Goal: Communication & Community: Connect with others

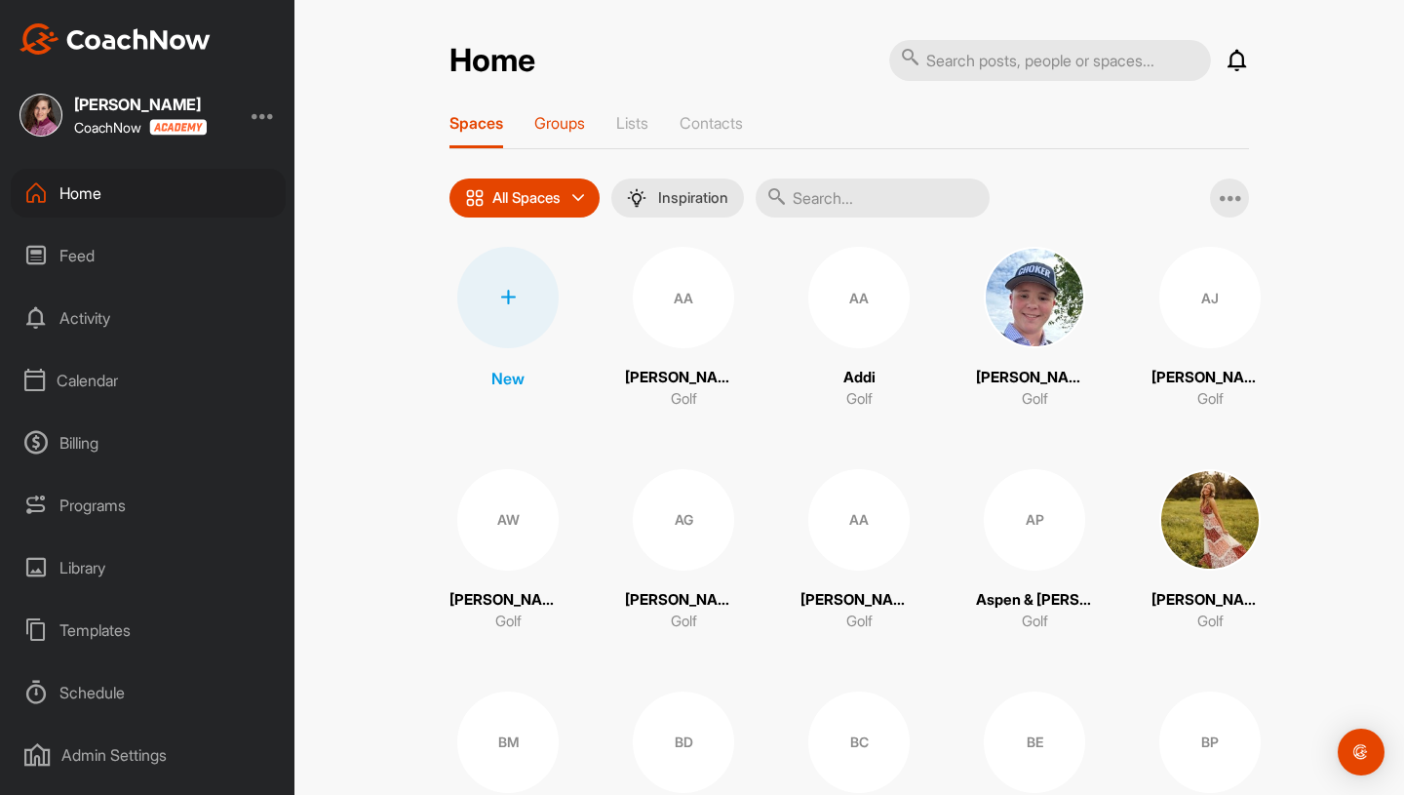
click at [568, 118] on p "Groups" at bounding box center [559, 123] width 51 height 20
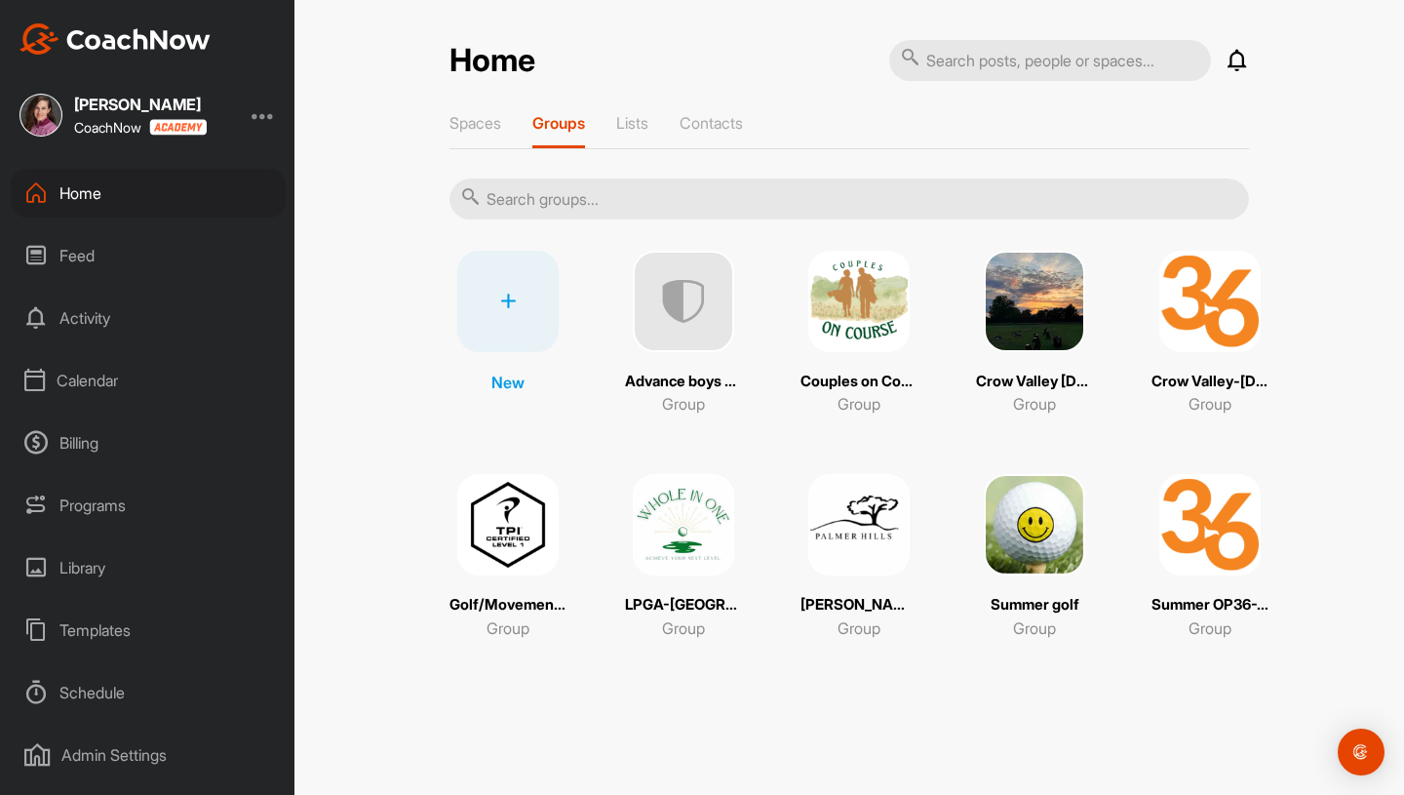
click at [871, 527] on img at bounding box center [858, 524] width 101 height 101
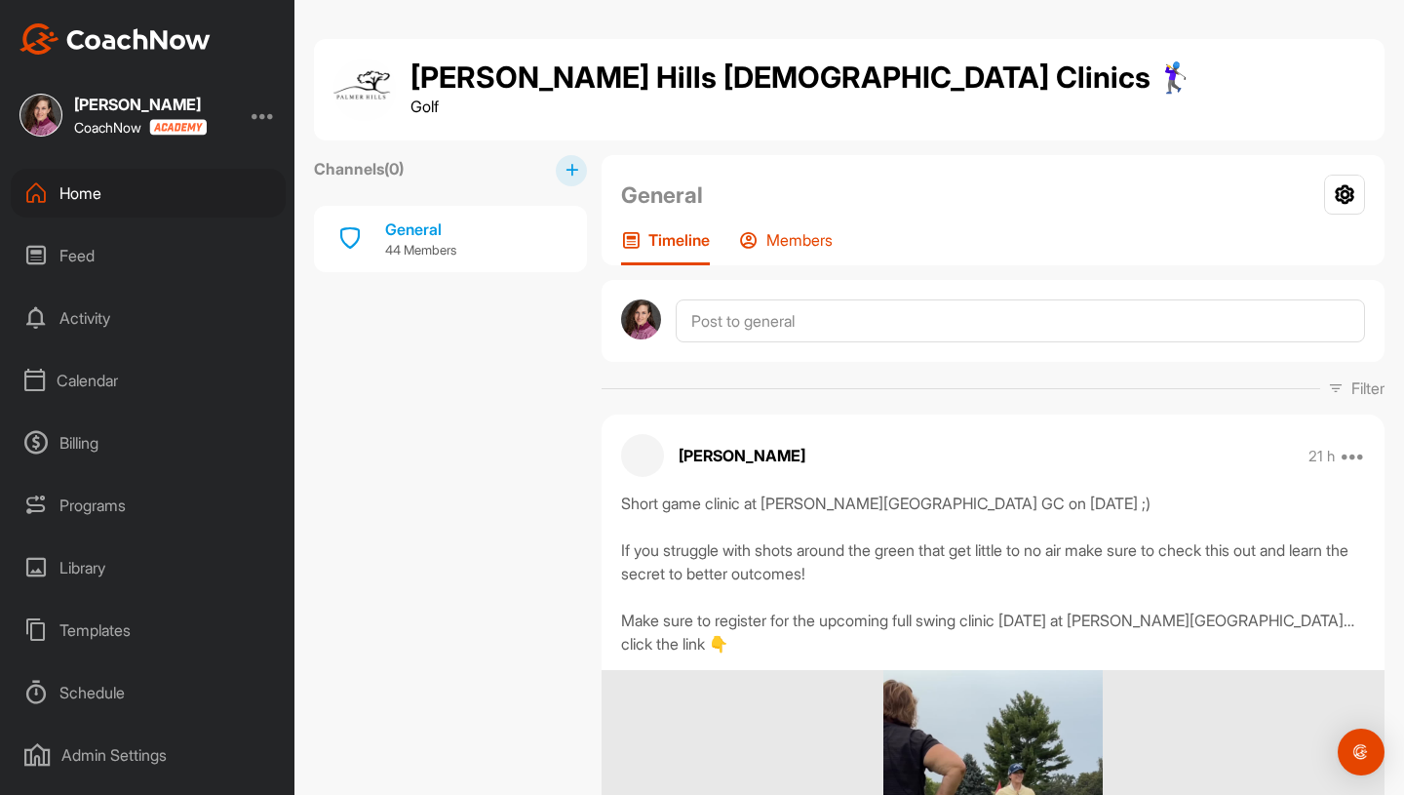
click at [799, 241] on p "Members" at bounding box center [799, 240] width 66 height 20
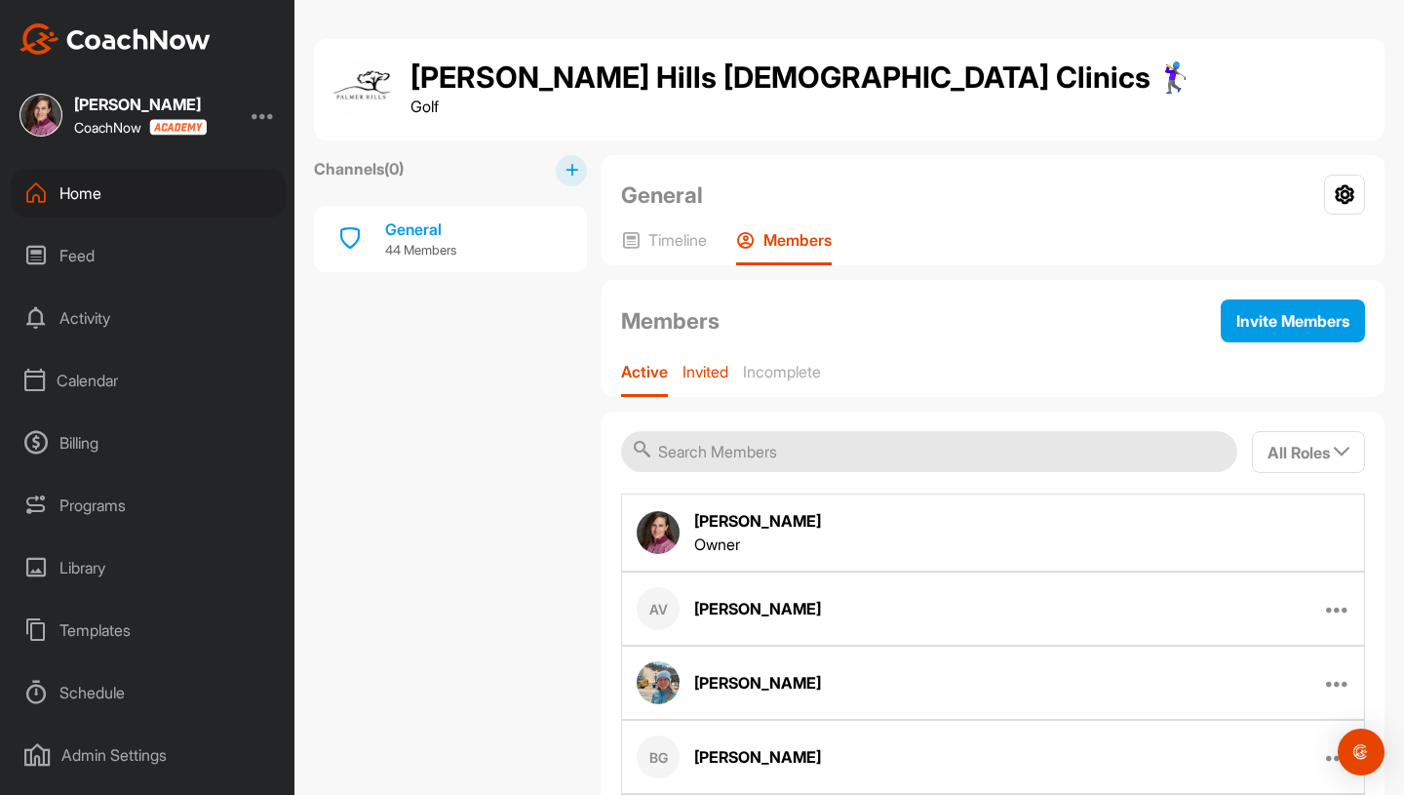
click at [714, 378] on p "Invited" at bounding box center [706, 372] width 46 height 20
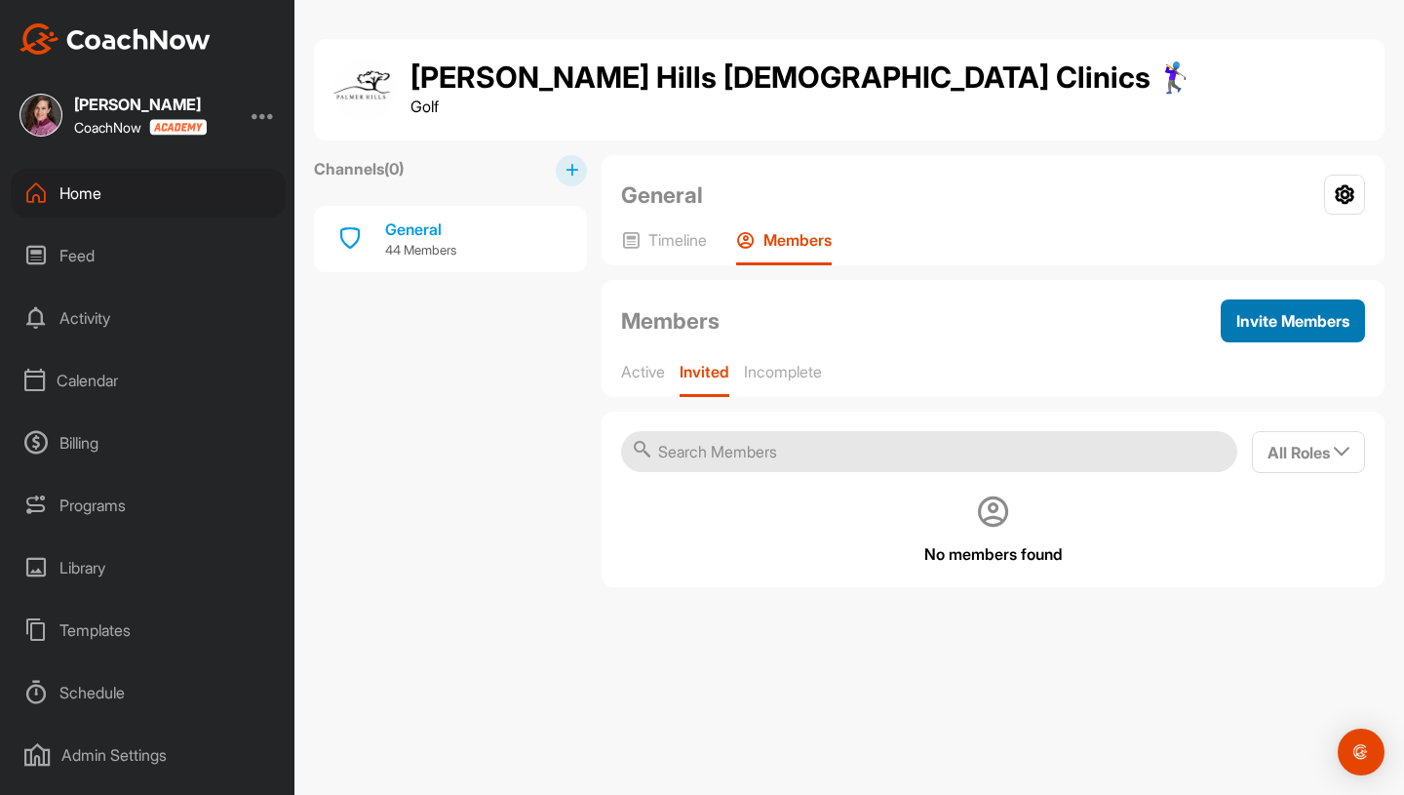
click at [1318, 335] on button "Invite Members" at bounding box center [1293, 320] width 144 height 43
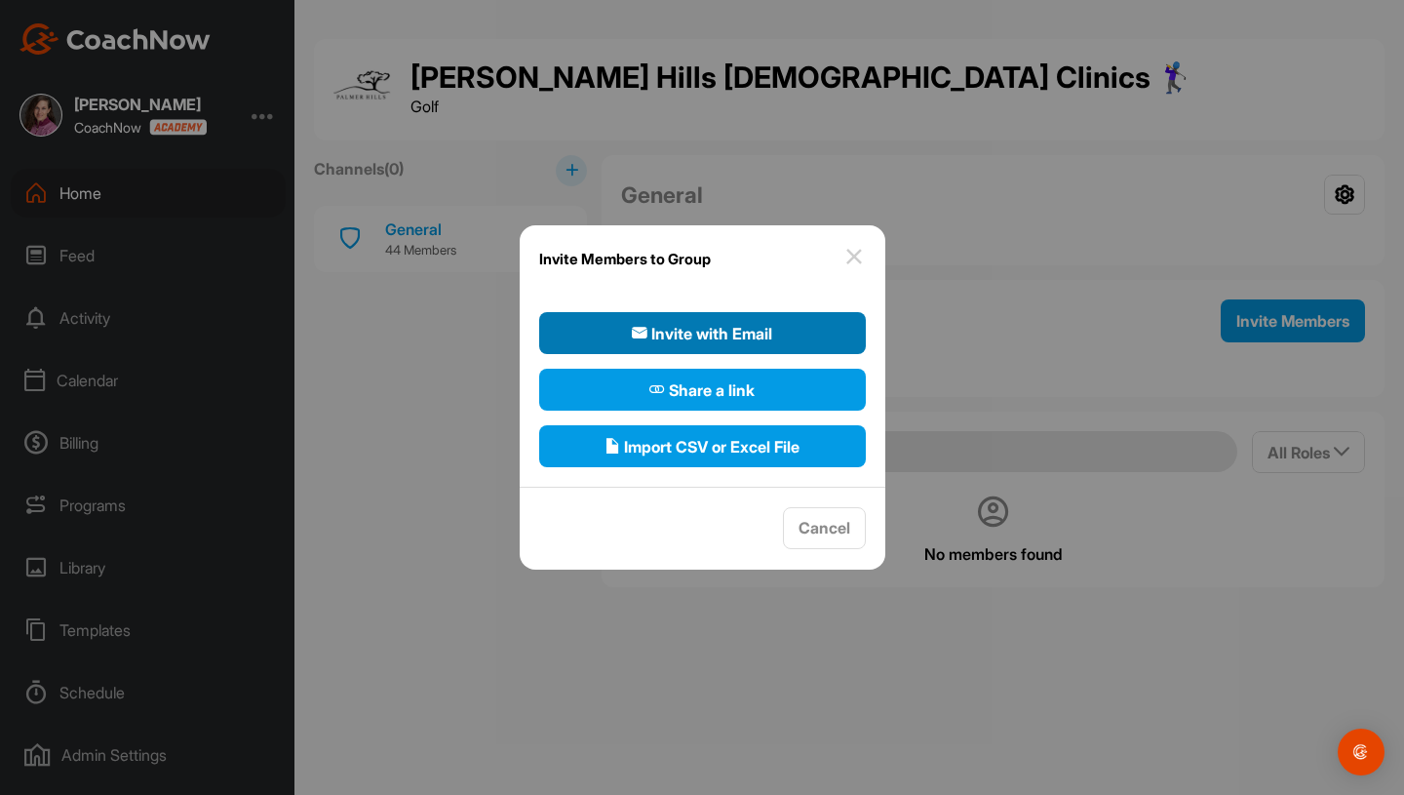
click at [663, 336] on span "Invite with Email" at bounding box center [702, 333] width 140 height 23
select select"] "player"
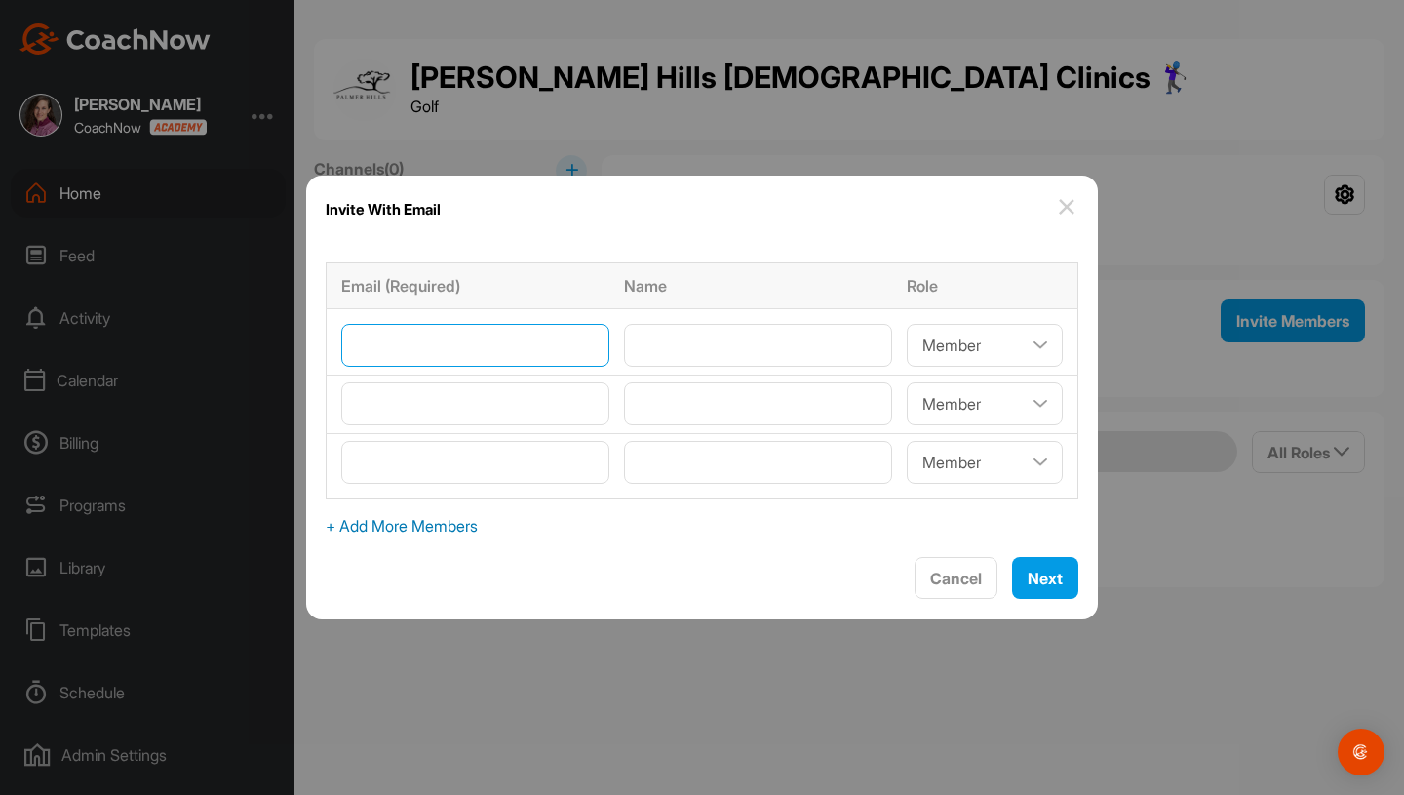
click at [519, 351] on input"] "email" at bounding box center [475, 345] width 268 height 43
click at [907, 352] on select"] "Coach/Admin Member Viewer" at bounding box center [985, 345] width 156 height 43
click at [475, 354] on input"] "email" at bounding box center [475, 345] width 268 height 43
type input"] "[EMAIL_ADDRESS][DOMAIN_NAME]"
click at [485, 408] on input"] "email" at bounding box center [475, 403] width 268 height 43
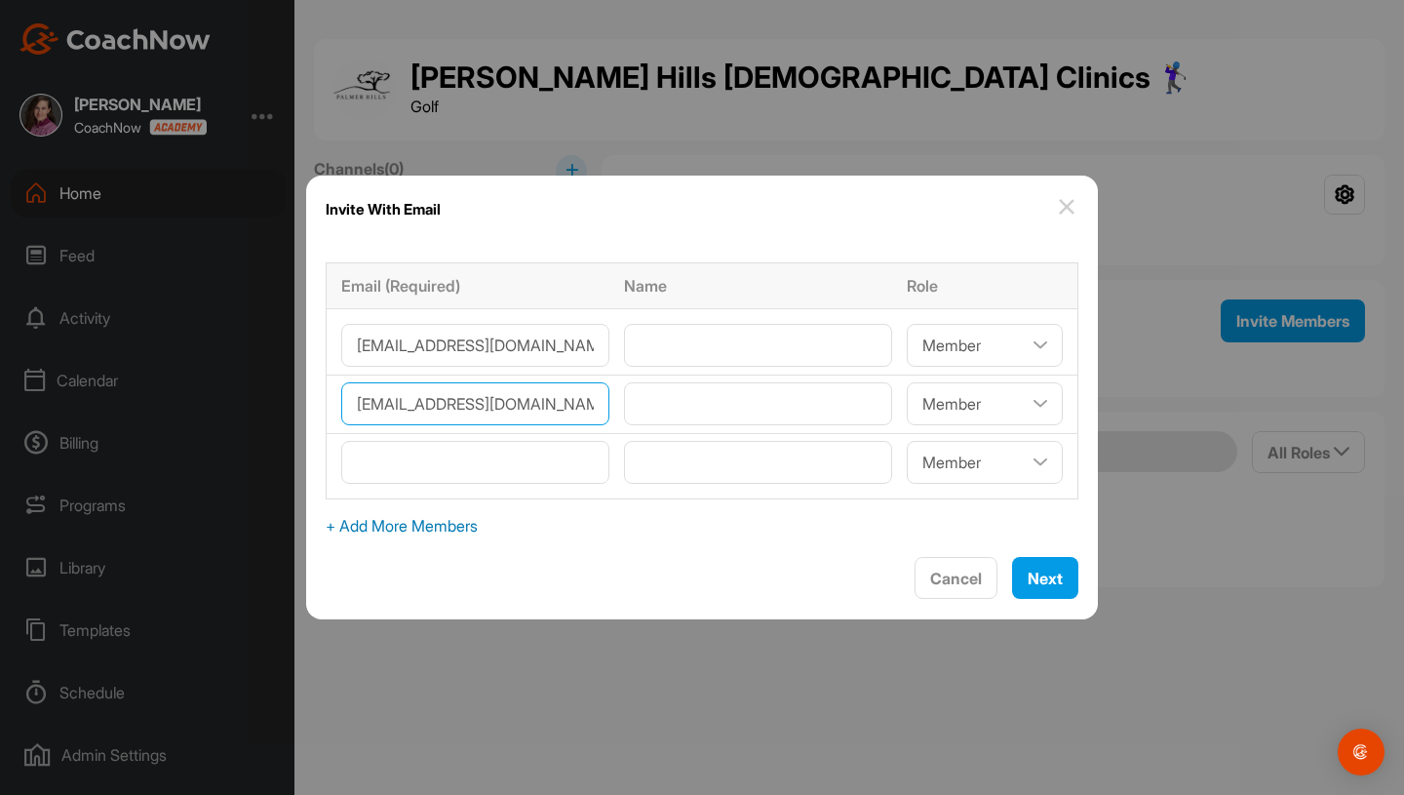
scroll to position [0, 22]
type input"] "[EMAIL_ADDRESS][DOMAIN_NAME]"
click at [478, 459] on input"] "email" at bounding box center [475, 462] width 268 height 43
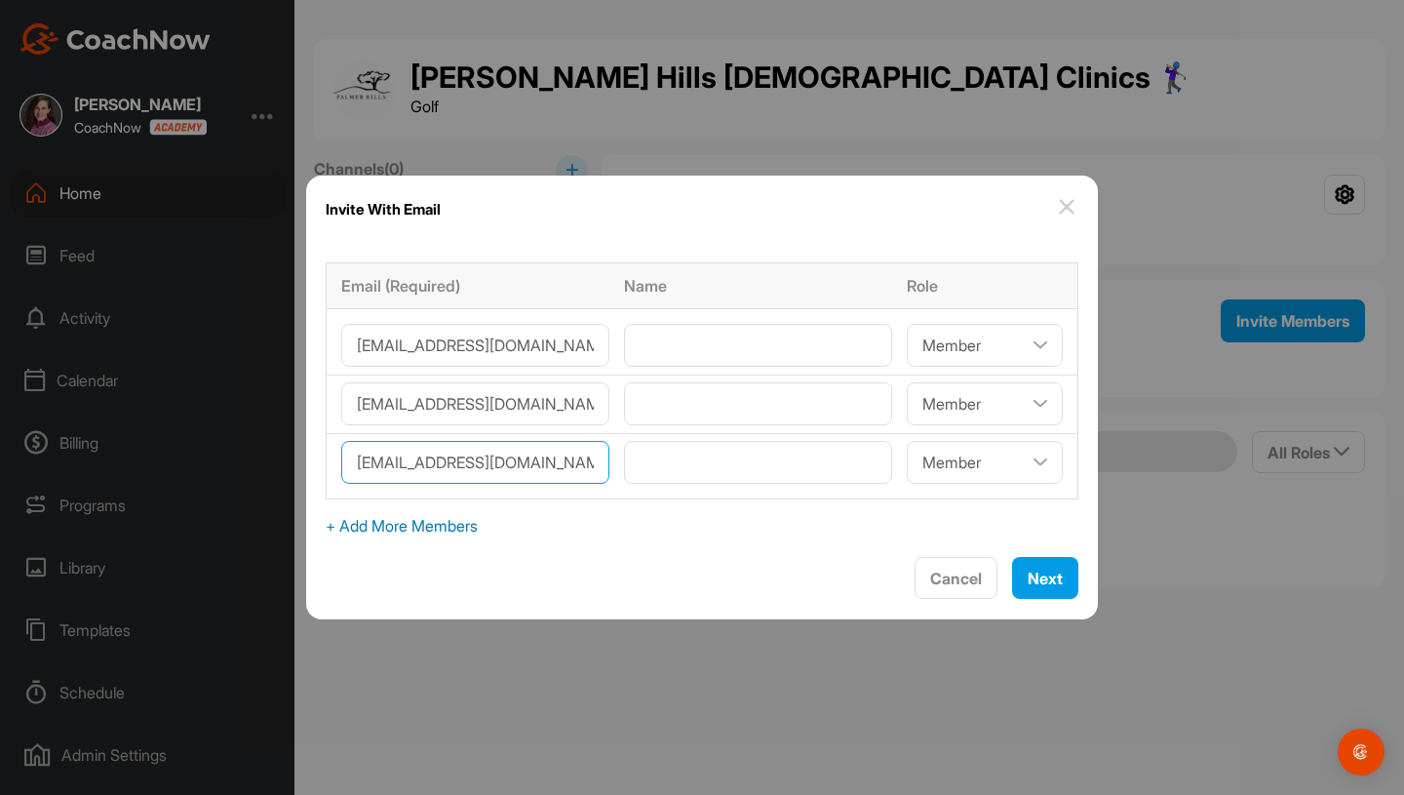
type input"] "[EMAIL_ADDRESS][DOMAIN_NAME]"
click at [430, 523] on span "+ Add More Members" at bounding box center [702, 525] width 753 height 23
select select"] "player"
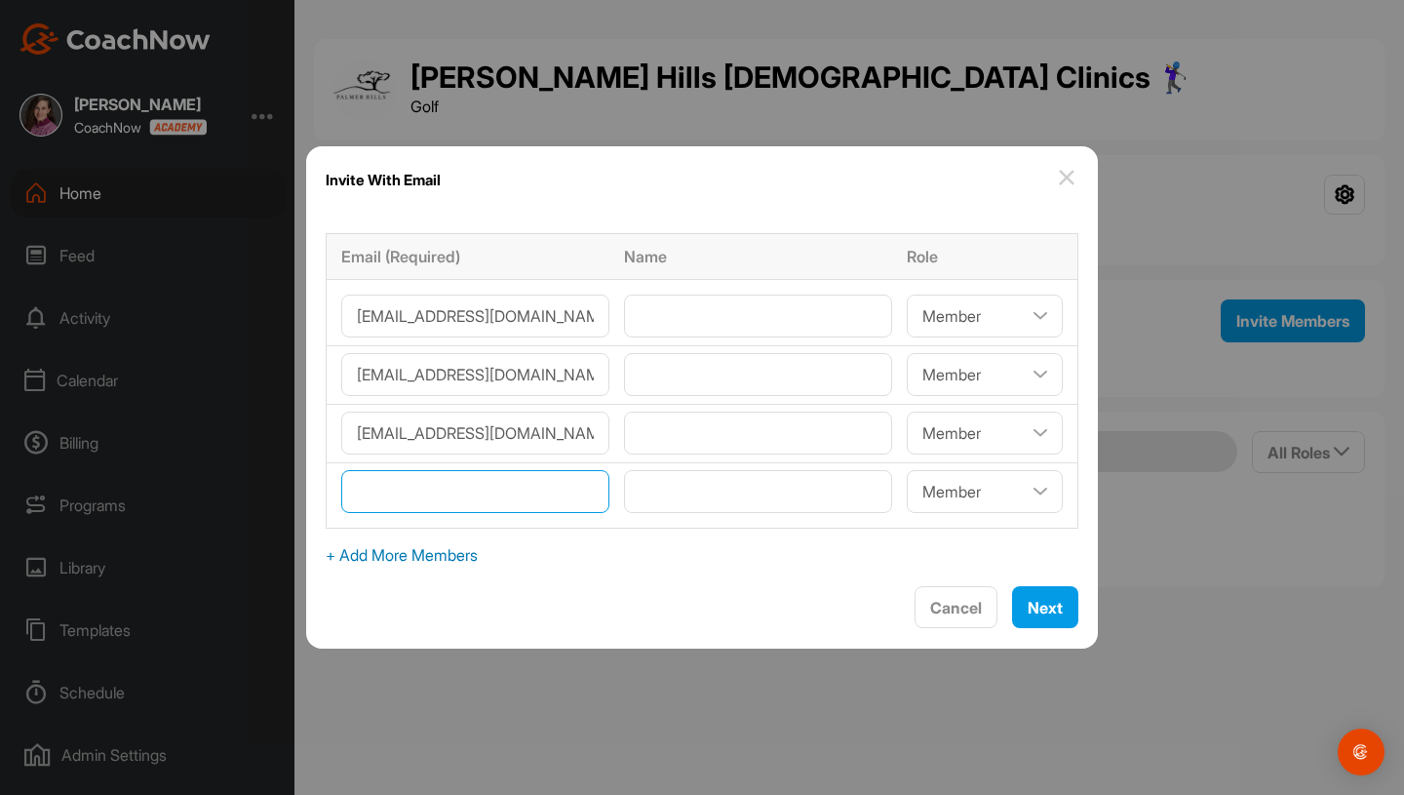
click at [433, 492] on input"] "email" at bounding box center [475, 491] width 268 height 43
click at [442, 555] on span "+ Add More Members" at bounding box center [702, 554] width 753 height 23
select select"] "player"
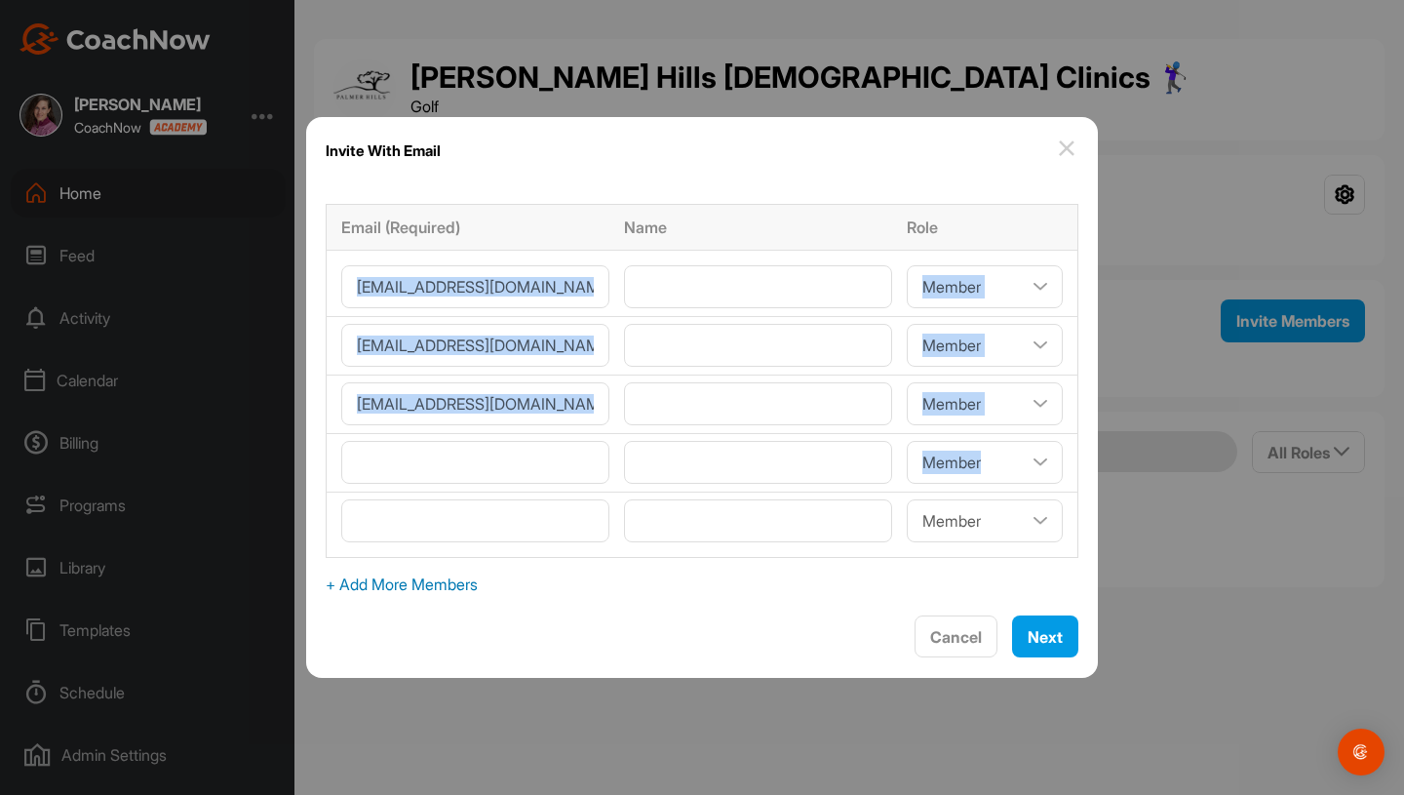
click at [442, 555] on td at bounding box center [472, 524] width 291 height 66
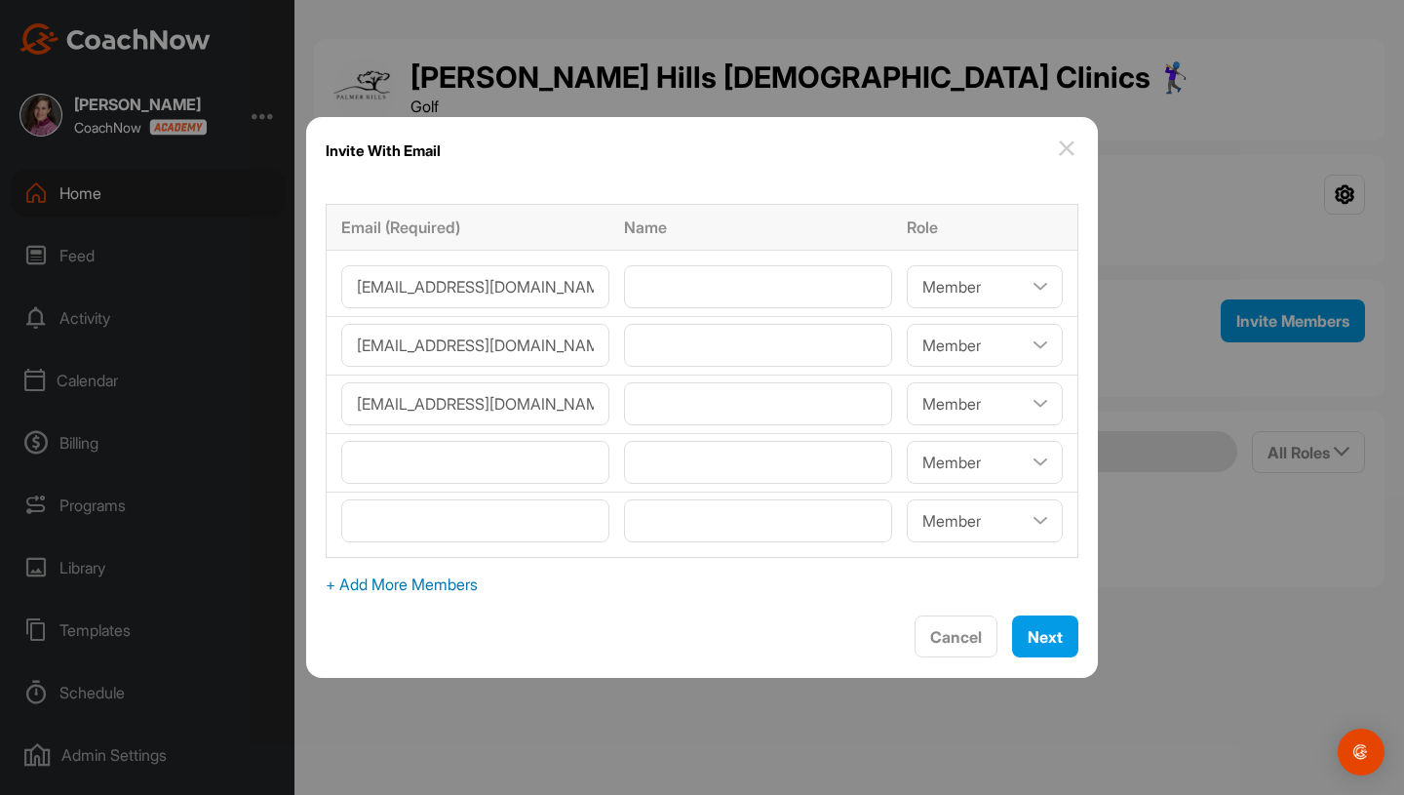
click at [442, 574] on span "+ Add More Members" at bounding box center [702, 583] width 753 height 23
select select"] "player"
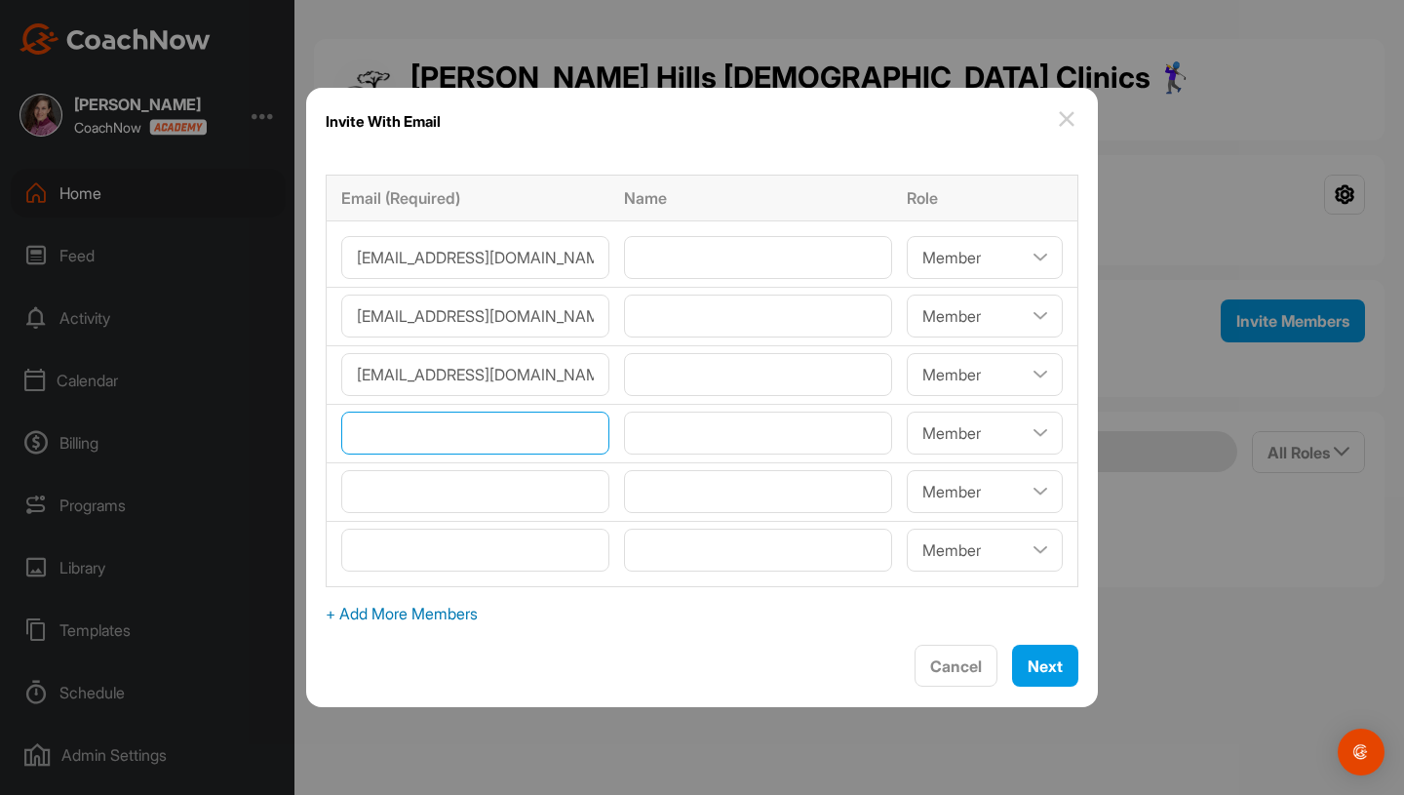
click at [443, 433] on input"] "email" at bounding box center [475, 432] width 268 height 43
type input"] "[EMAIL_ADDRESS][DOMAIN_NAME]"
click at [442, 477] on input"] "email" at bounding box center [475, 491] width 268 height 43
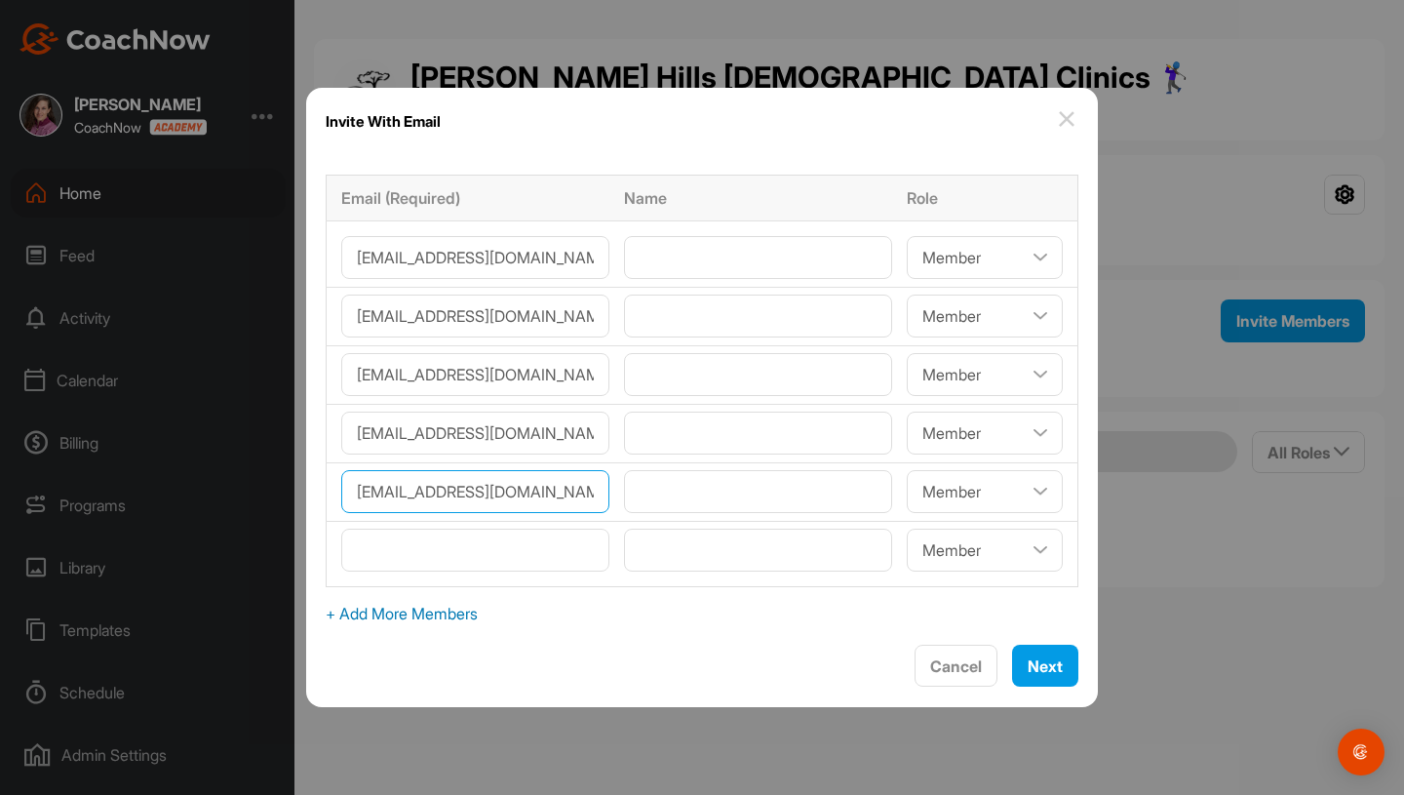
type input"] "[EMAIL_ADDRESS][DOMAIN_NAME]"
click at [438, 556] on input"] "email" at bounding box center [475, 549] width 268 height 43
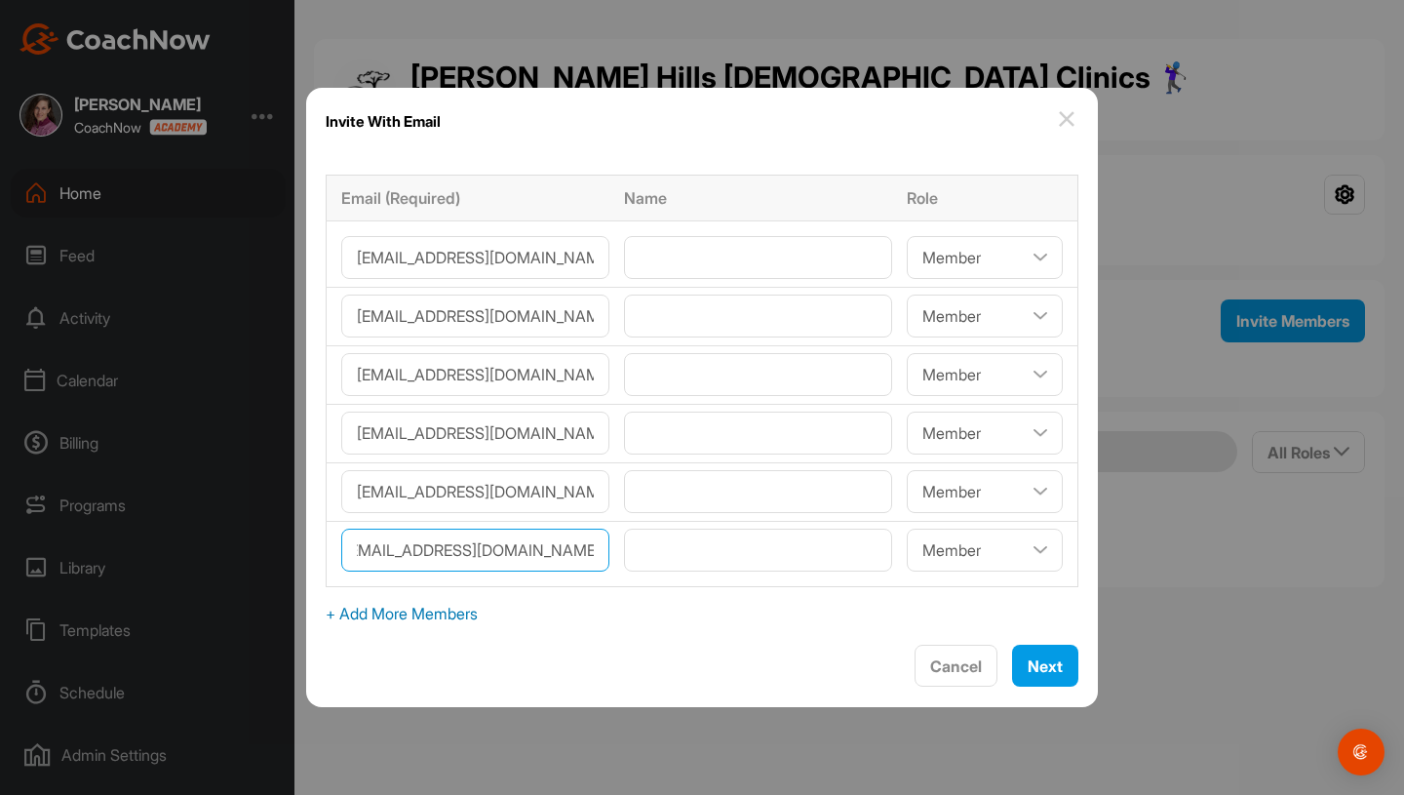
scroll to position [0, 26]
type input"] "[EMAIL_ADDRESS][DOMAIN_NAME]"
click at [434, 616] on span "+ Add More Members" at bounding box center [702, 613] width 753 height 23
select select"] "player"
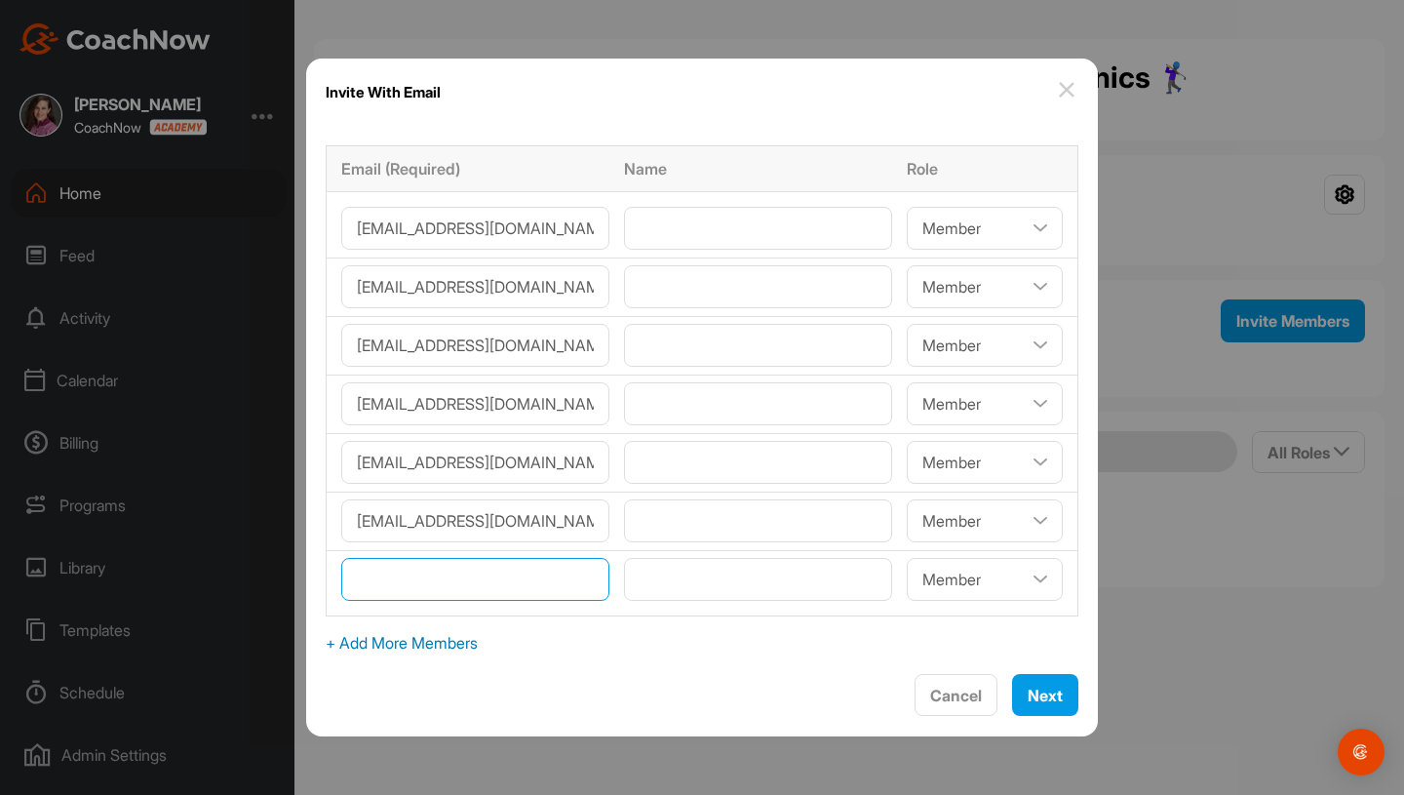
click at [427, 582] on input"] "email" at bounding box center [475, 579] width 268 height 43
type input"] "[EMAIL_ADDRESS][DOMAIN_NAME]"
click at [435, 637] on span "+ Add More Members" at bounding box center [702, 642] width 753 height 23
select select"] "player"
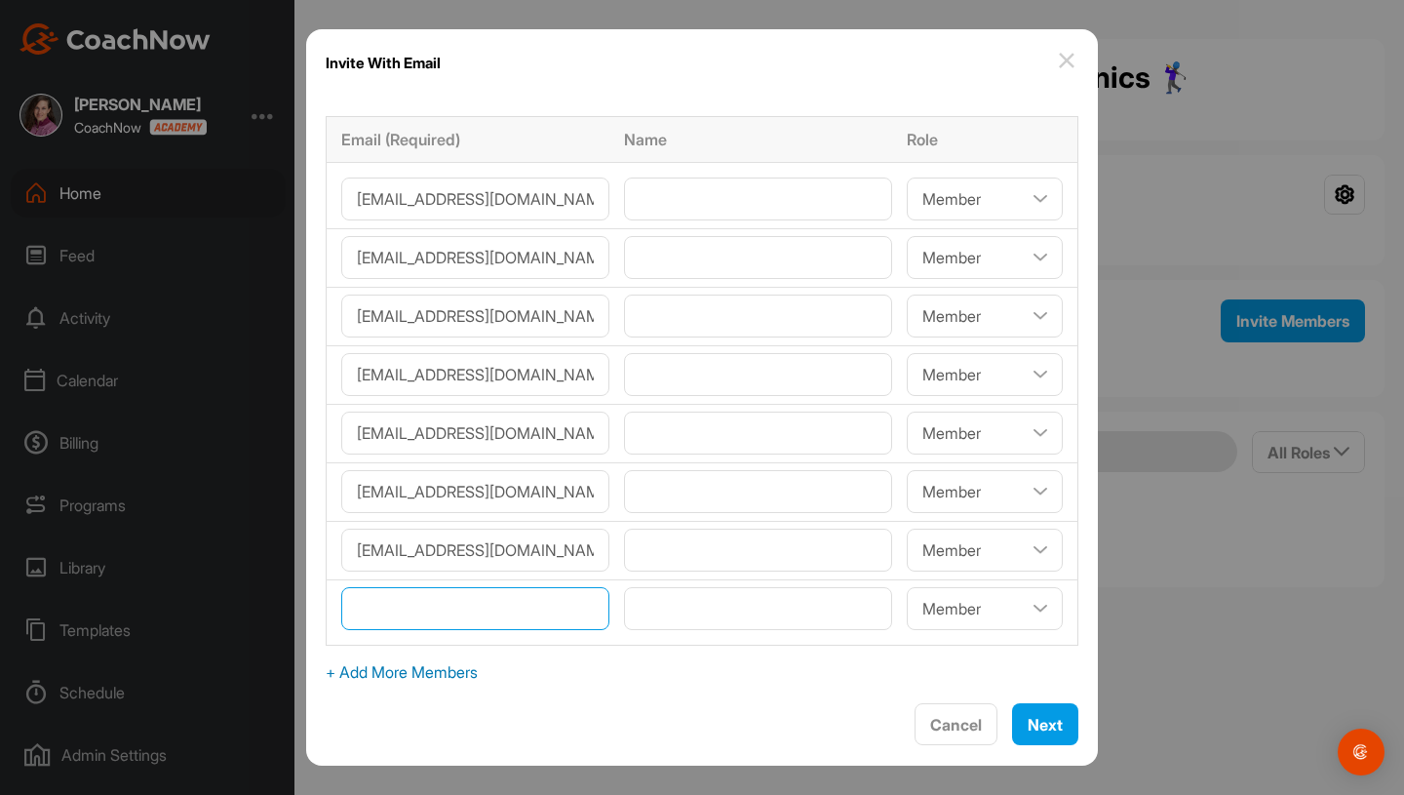
click at [437, 606] on input"] "email" at bounding box center [475, 608] width 268 height 43
type input"] "[PERSON_NAME][EMAIL_ADDRESS][PERSON_NAME][DOMAIN_NAME]"
click at [451, 673] on span "+ Add More Members" at bounding box center [702, 671] width 753 height 23
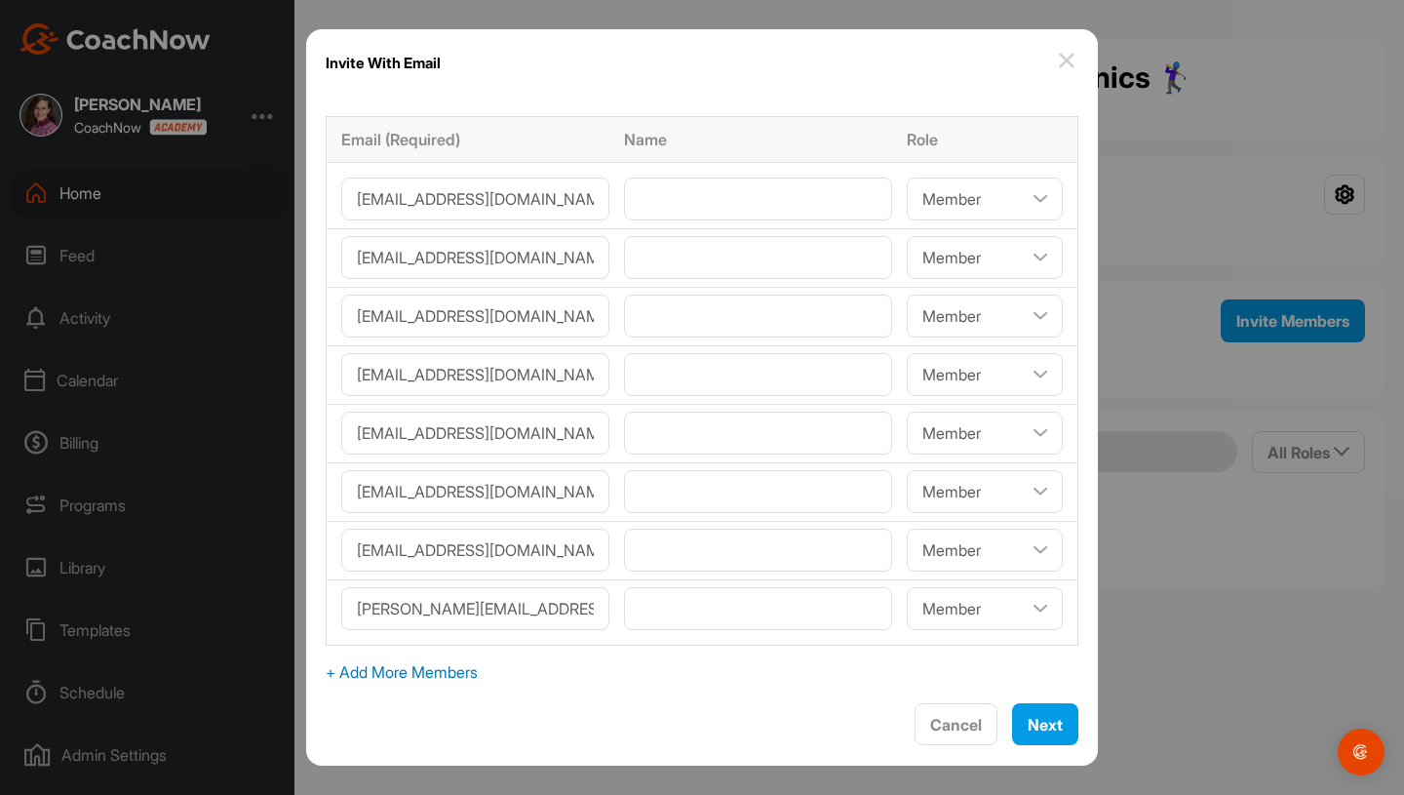
select select"] "player"
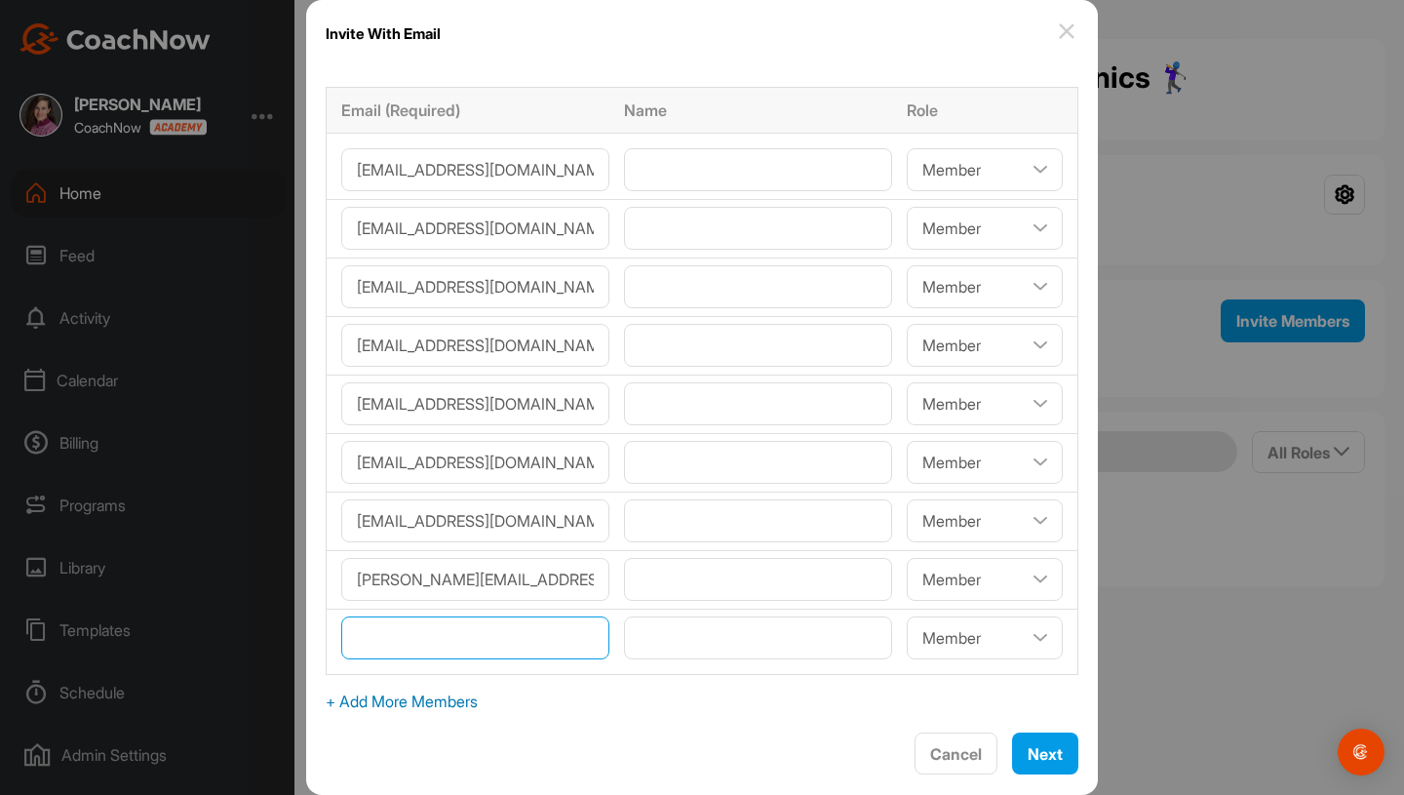
click at [447, 644] on input"] "email" at bounding box center [475, 637] width 268 height 43
type input"] "[EMAIL_ADDRESS][DOMAIN_NAME]"
click at [1028, 759] on span "Next" at bounding box center [1045, 754] width 35 height 20
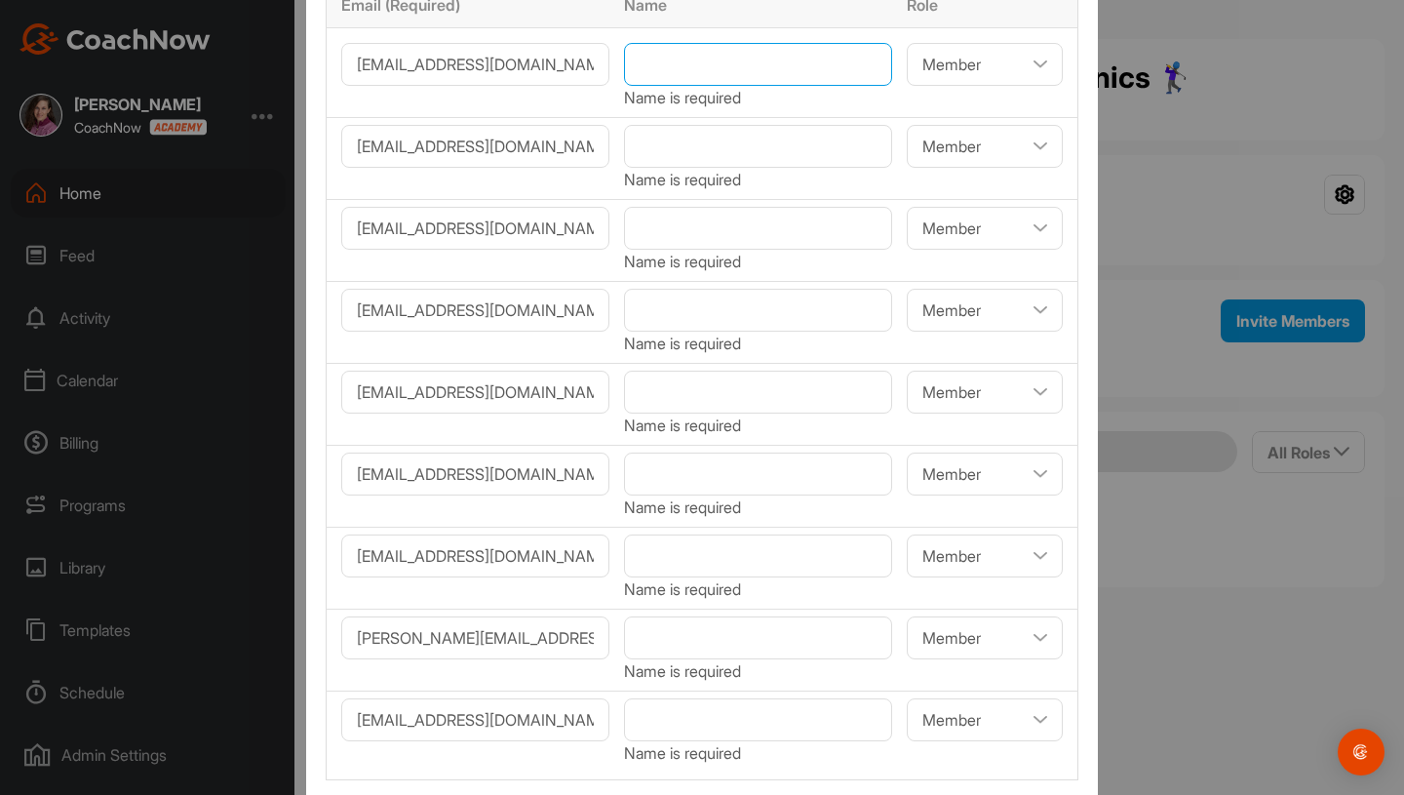
click at [690, 73] on input"] "text" at bounding box center [758, 64] width 268 height 43
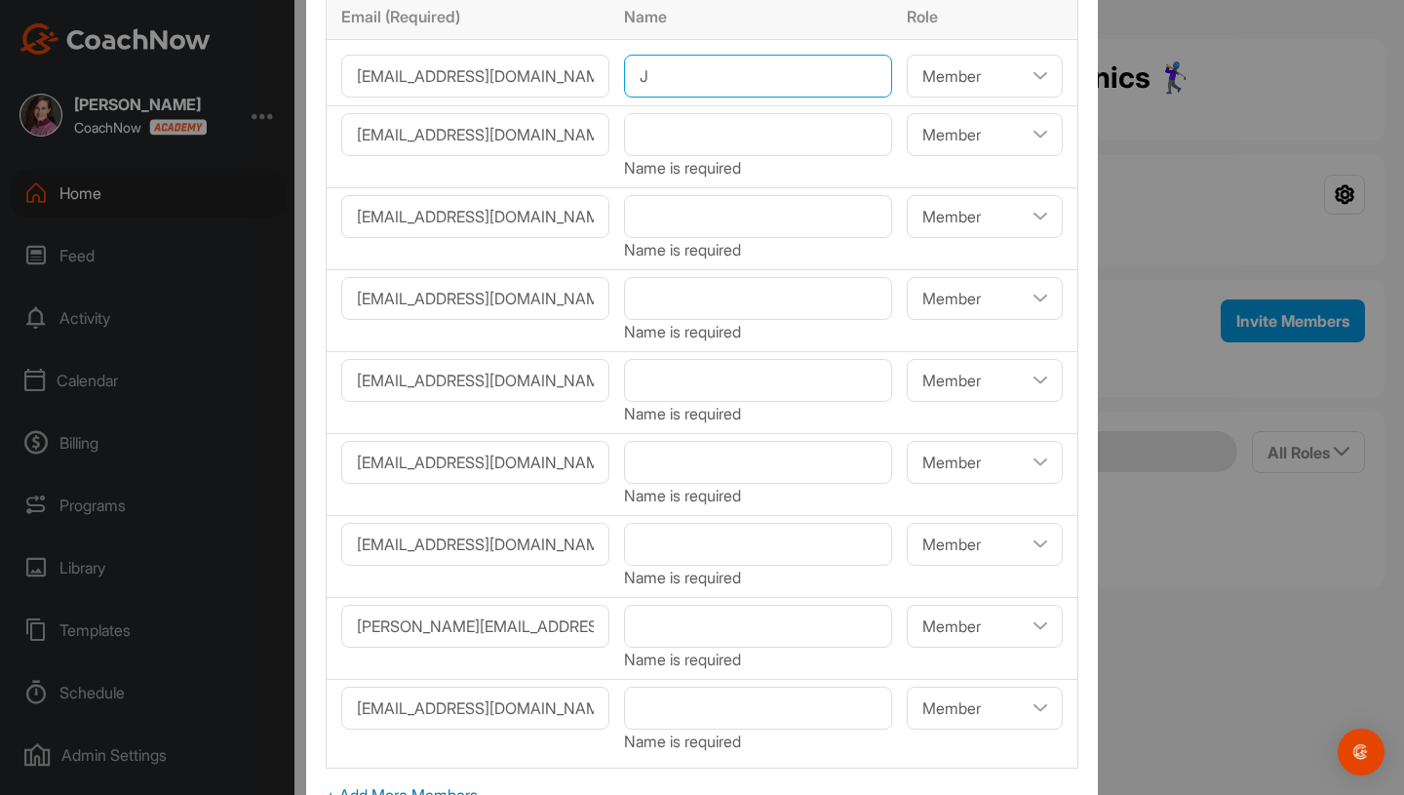
type input"] "J"
click at [685, 129] on input"] "text" at bounding box center [758, 134] width 268 height 43
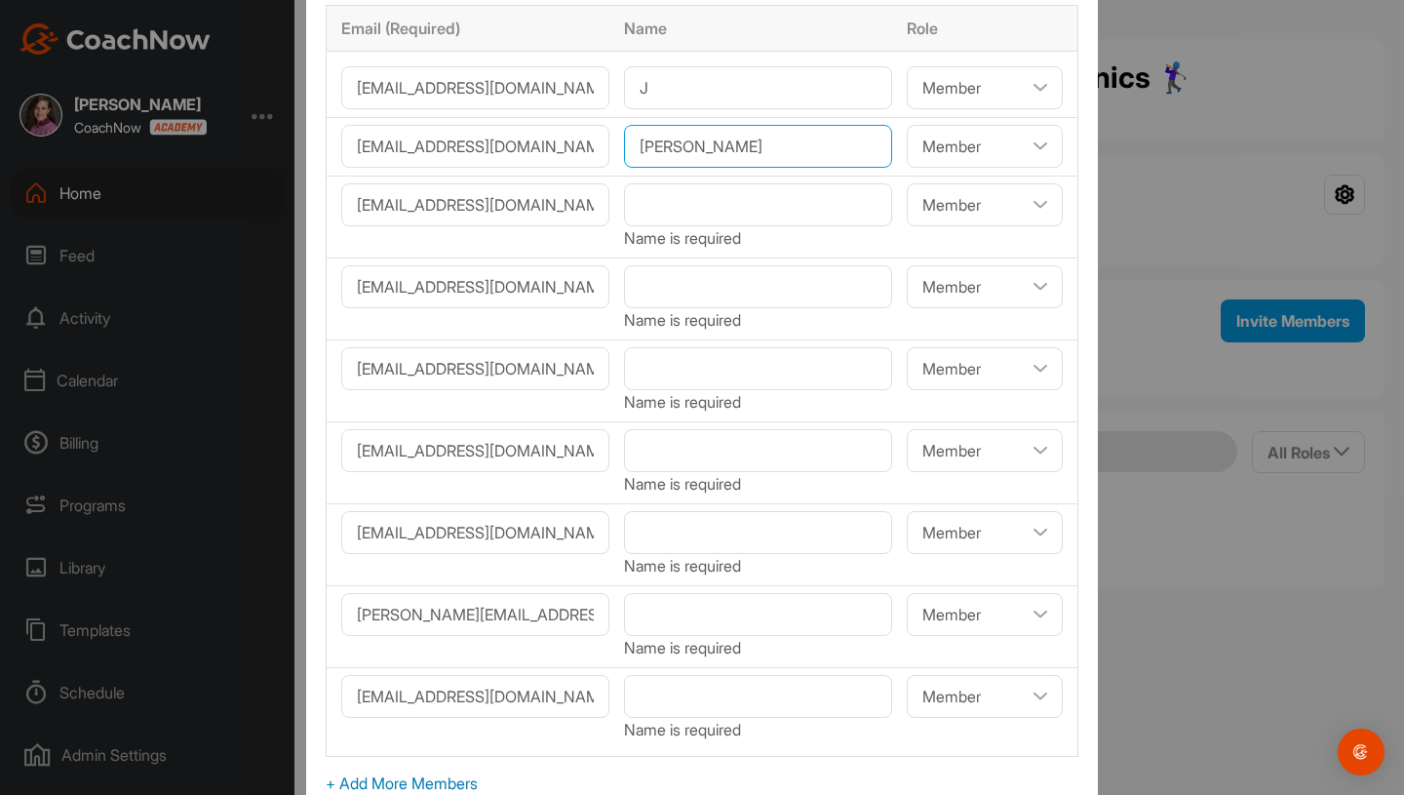
type input"] "[PERSON_NAME]"
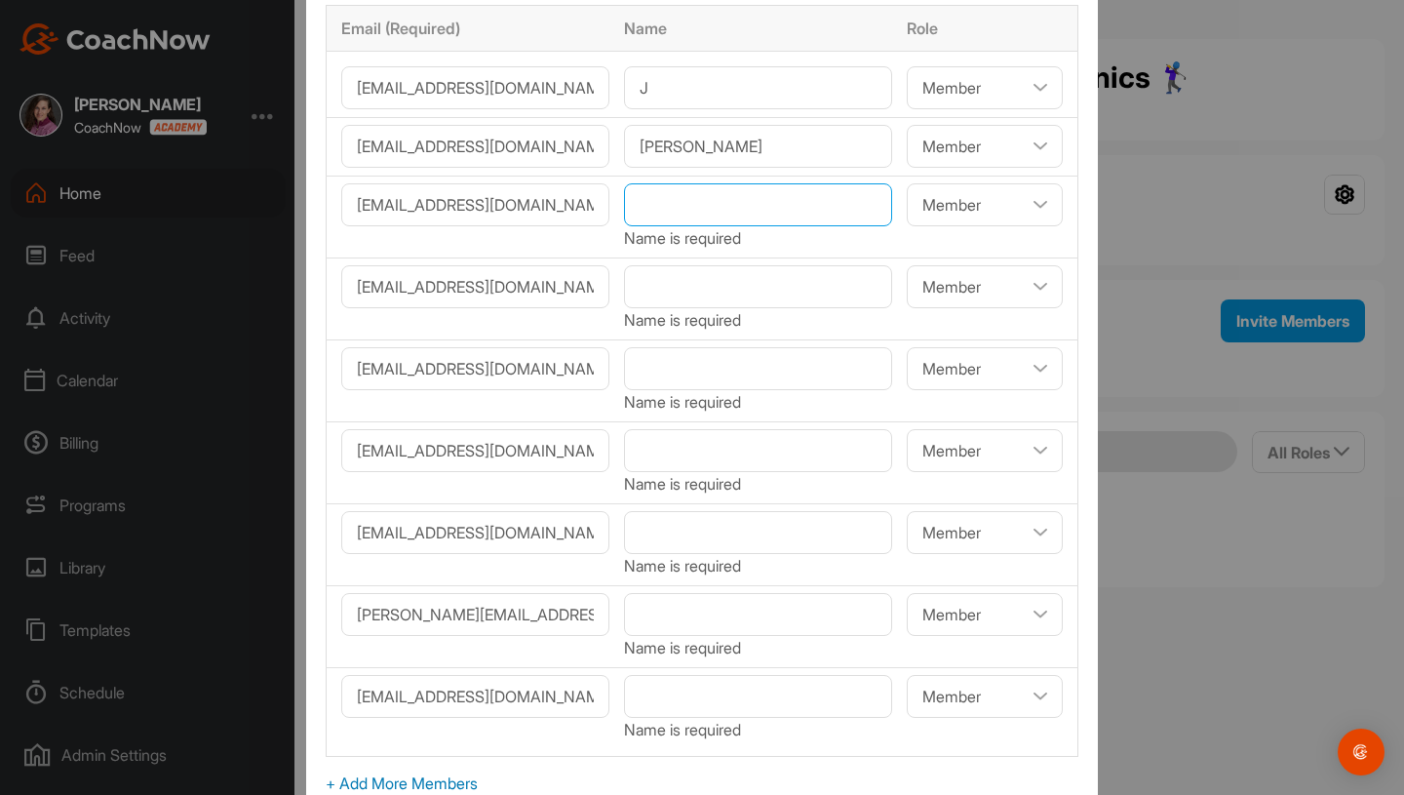
click at [723, 209] on input"] "text" at bounding box center [758, 204] width 268 height 43
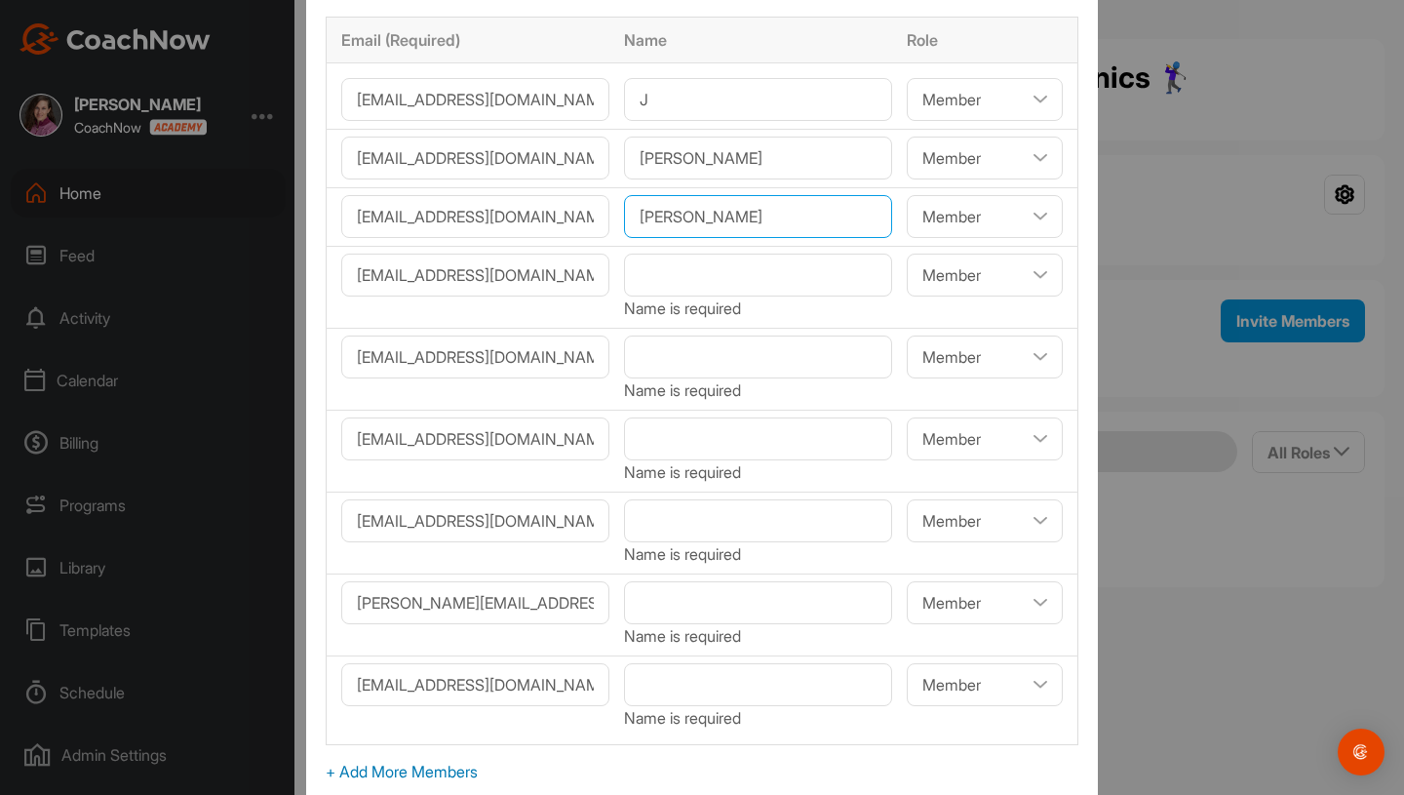
type input"] "[PERSON_NAME]"
click at [710, 283] on input"] "text" at bounding box center [758, 275] width 268 height 43
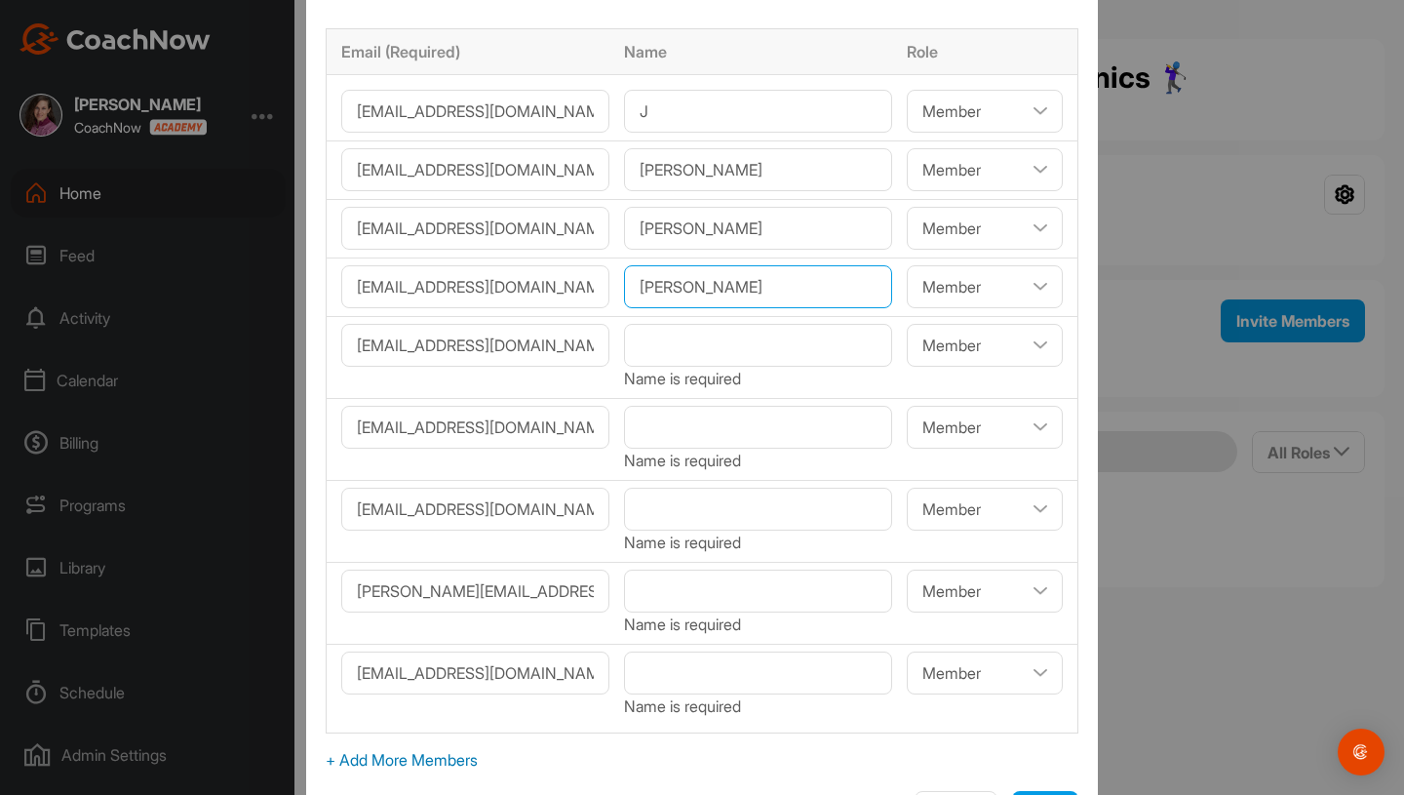
type input"] "[PERSON_NAME]"
click at [697, 335] on input"] "text" at bounding box center [758, 345] width 268 height 43
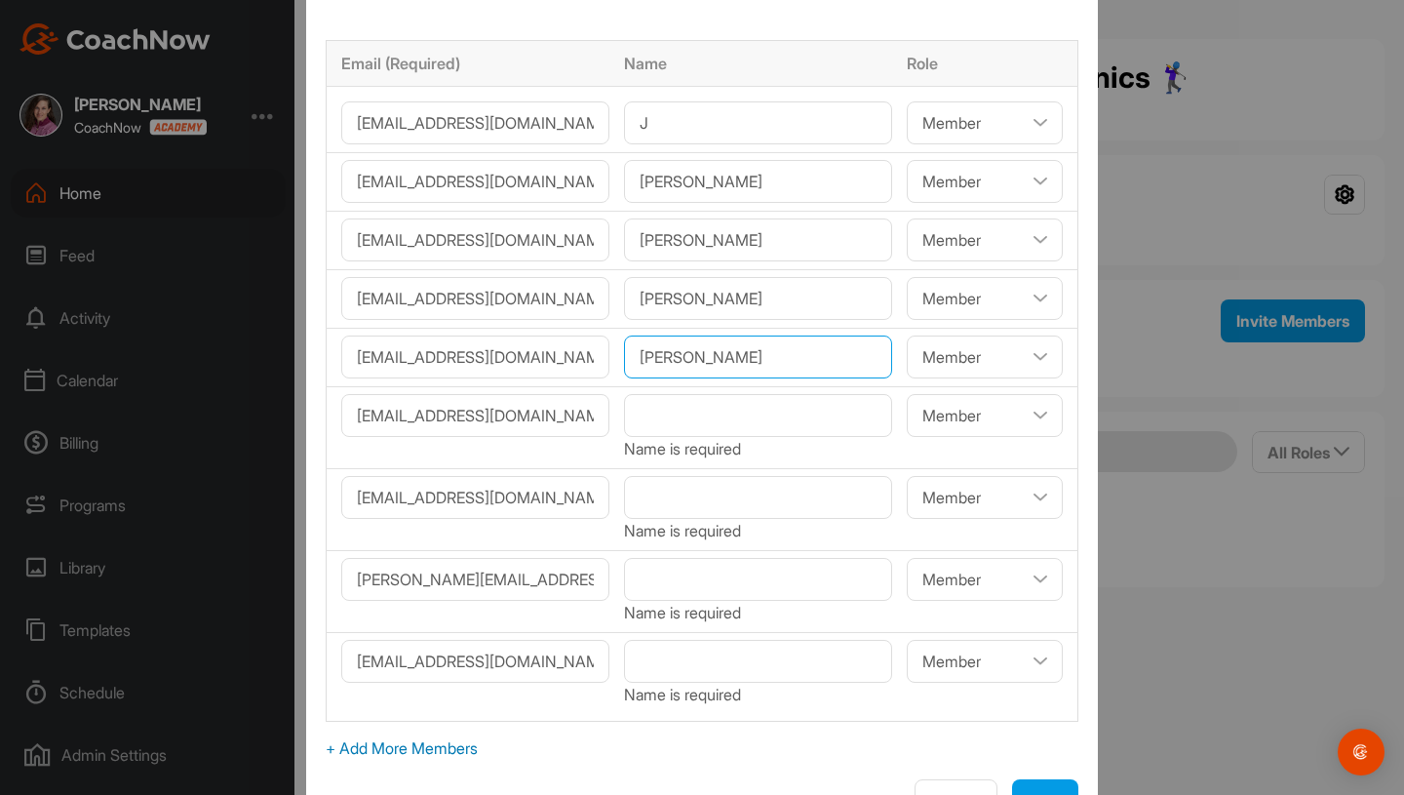
type input"] "[PERSON_NAME]"
click at [718, 423] on input"] "text" at bounding box center [758, 415] width 268 height 43
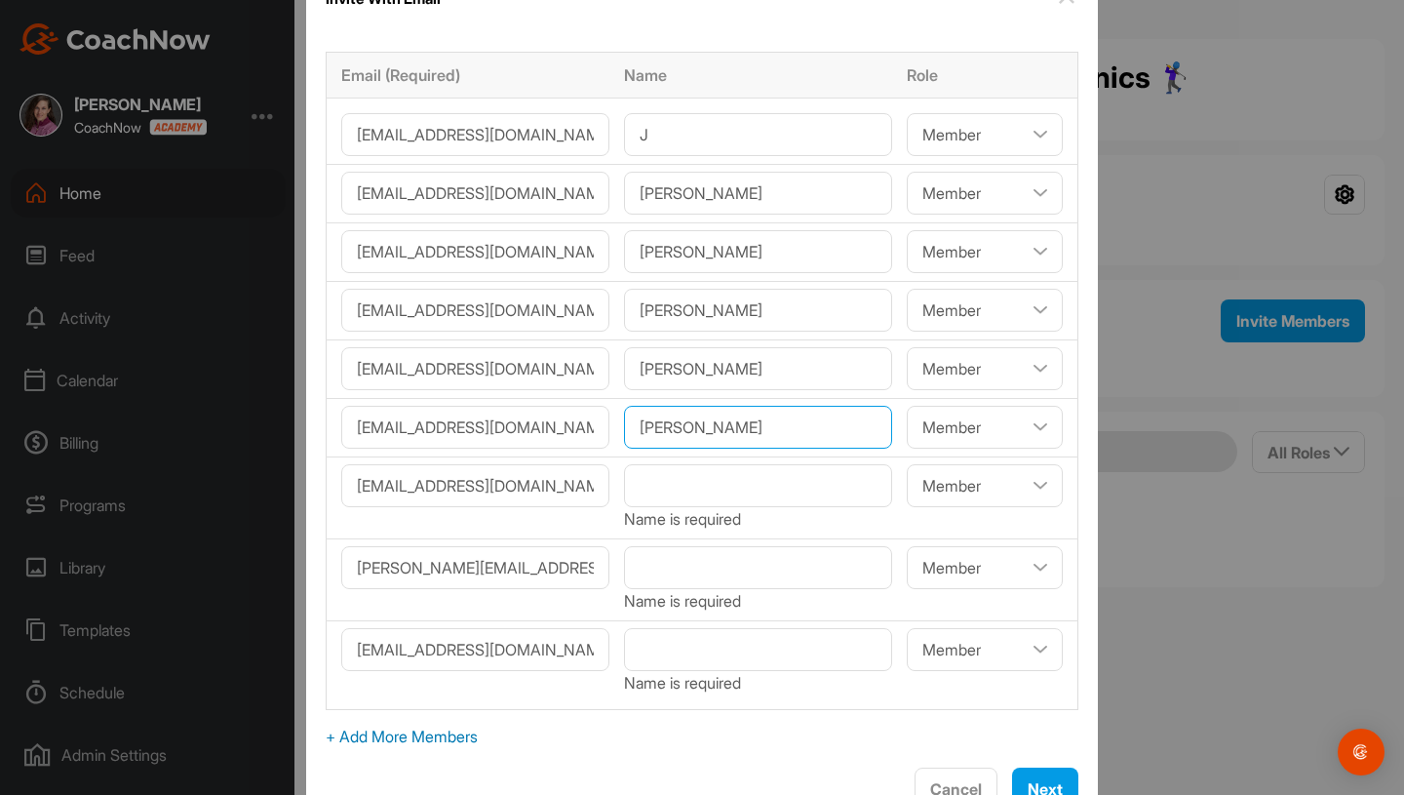
type input"] "[PERSON_NAME]"
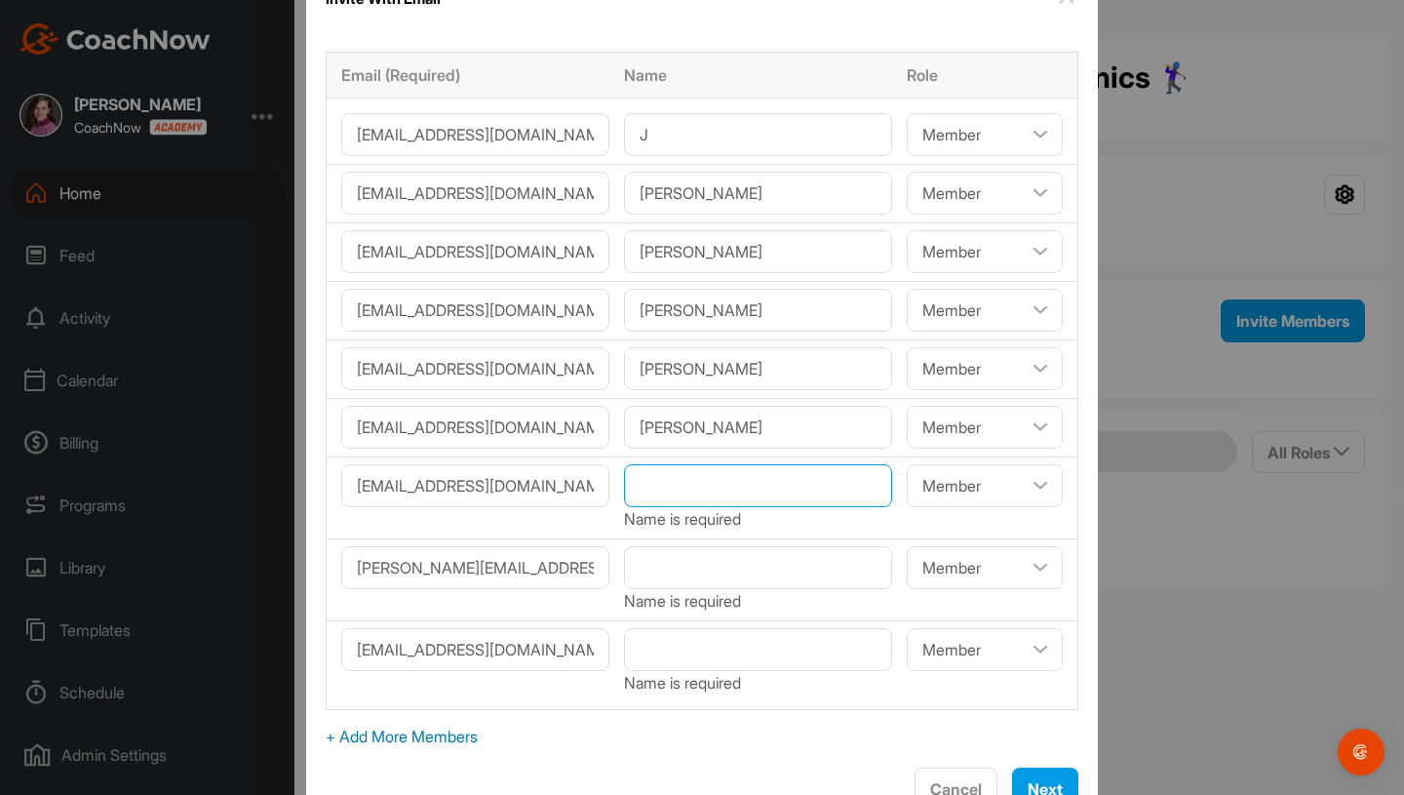
click at [720, 489] on input"] "text" at bounding box center [758, 485] width 268 height 43
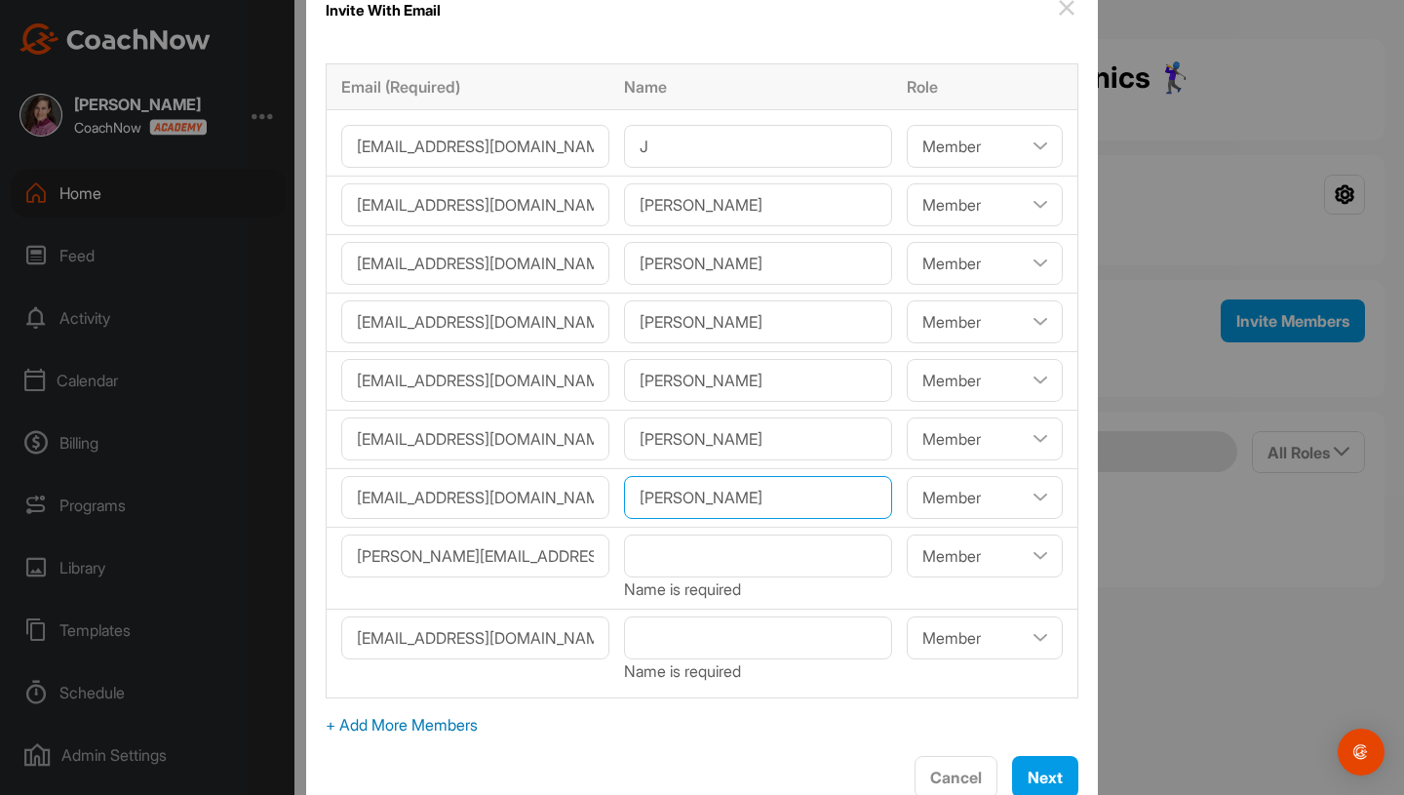
type input"] "[PERSON_NAME]"
click at [727, 545] on input"] "text" at bounding box center [758, 555] width 268 height 43
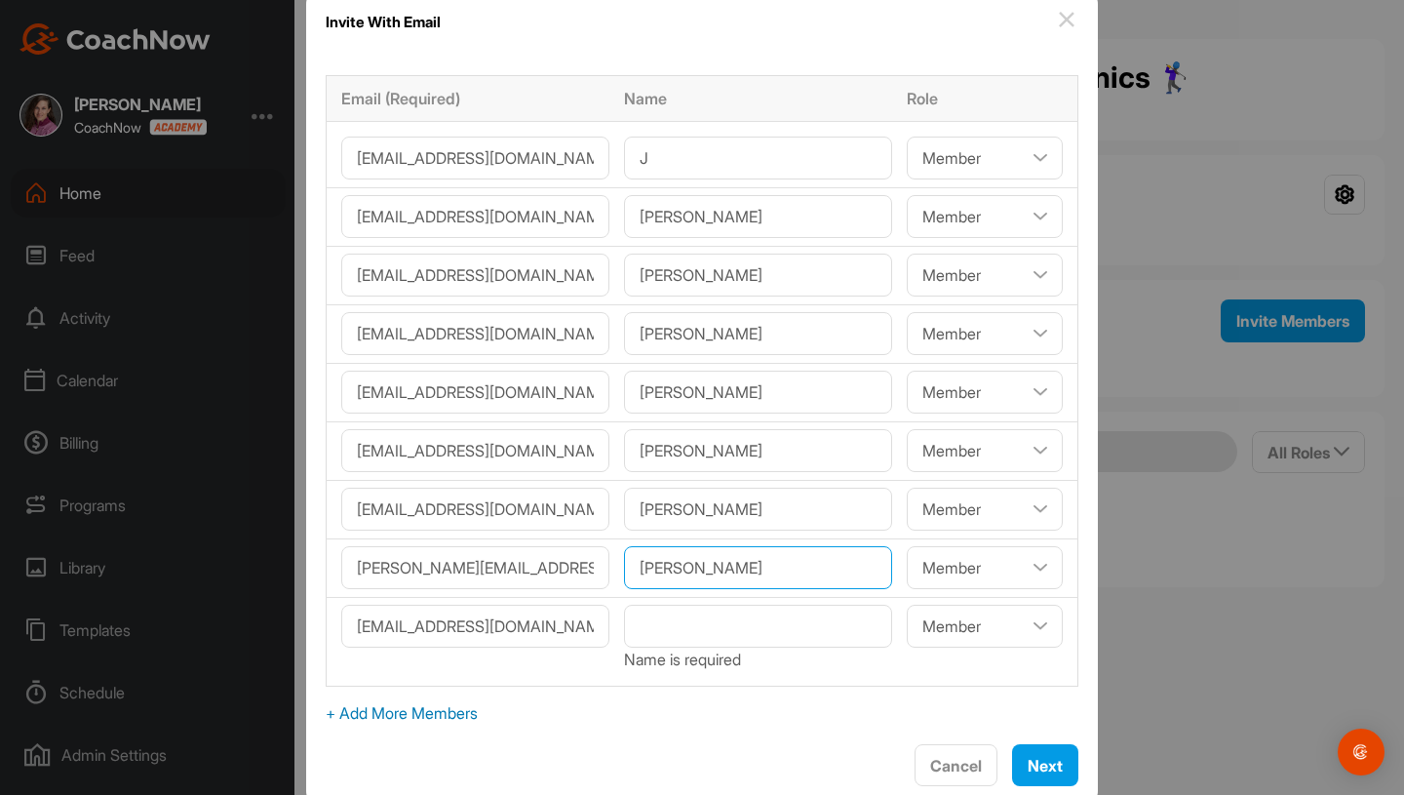
type input"] "[PERSON_NAME]"
click at [649, 635] on input"] "text" at bounding box center [758, 626] width 268 height 43
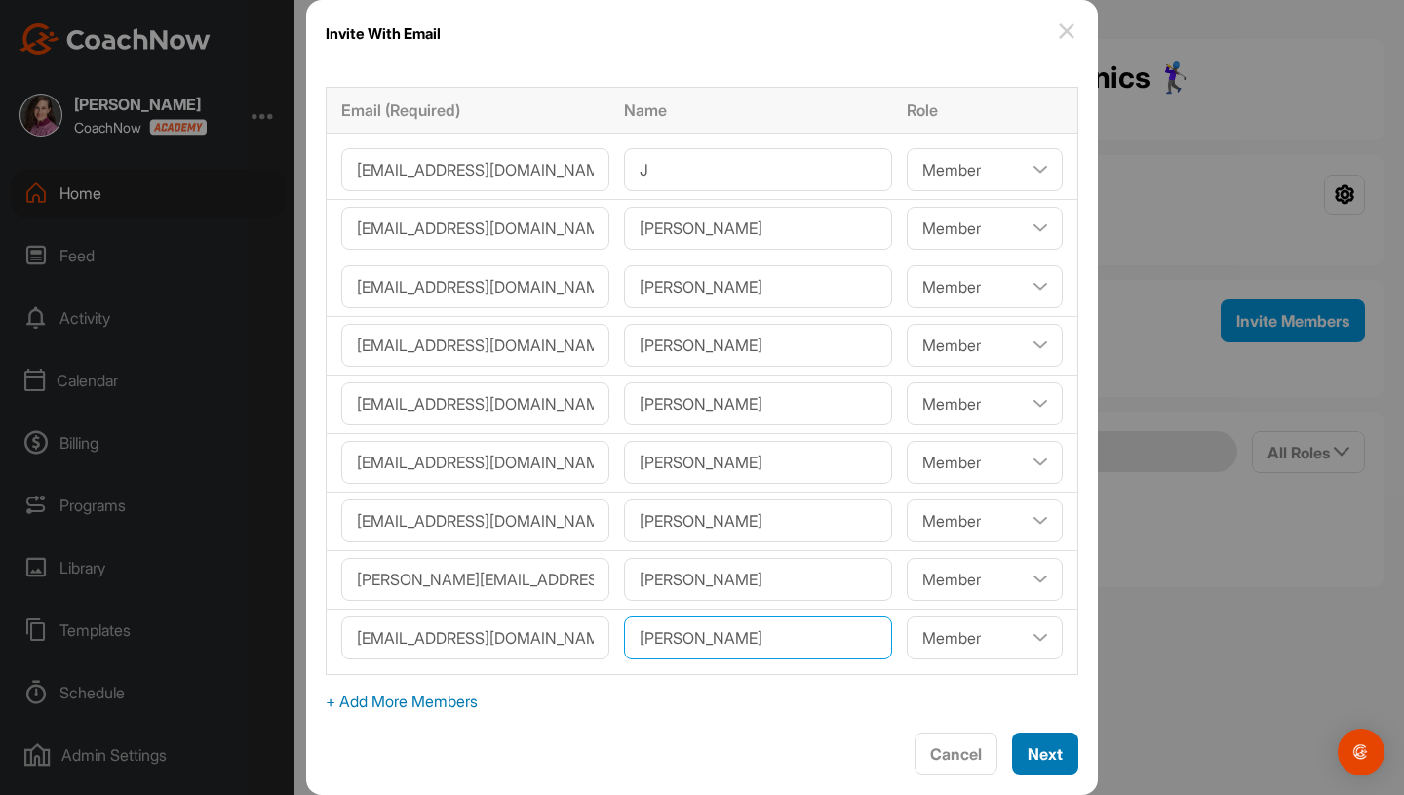
type input"] "[PERSON_NAME]"
click at [1028, 752] on span "Next" at bounding box center [1045, 754] width 35 height 20
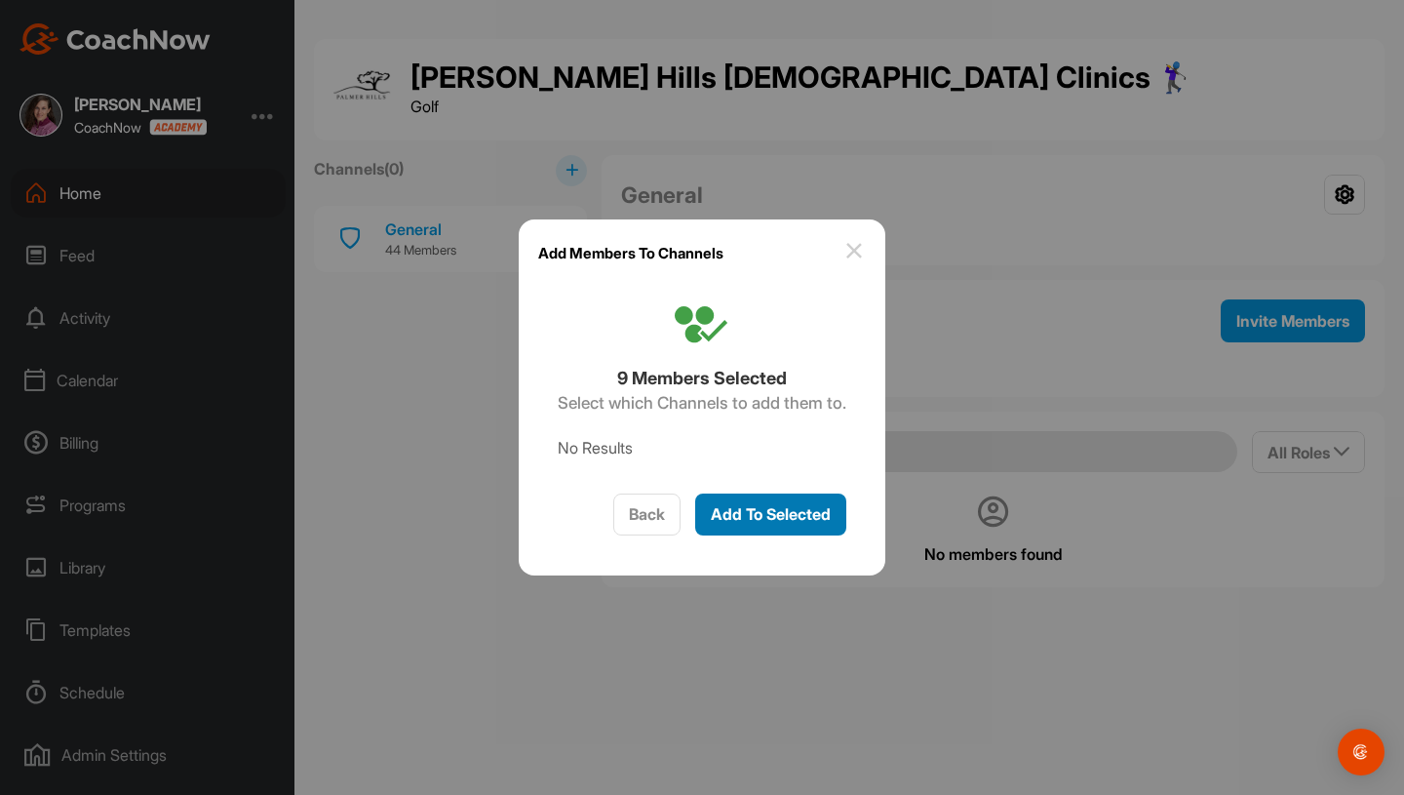
click at [799, 519] on span "Add To Selected" at bounding box center [771, 514] width 120 height 20
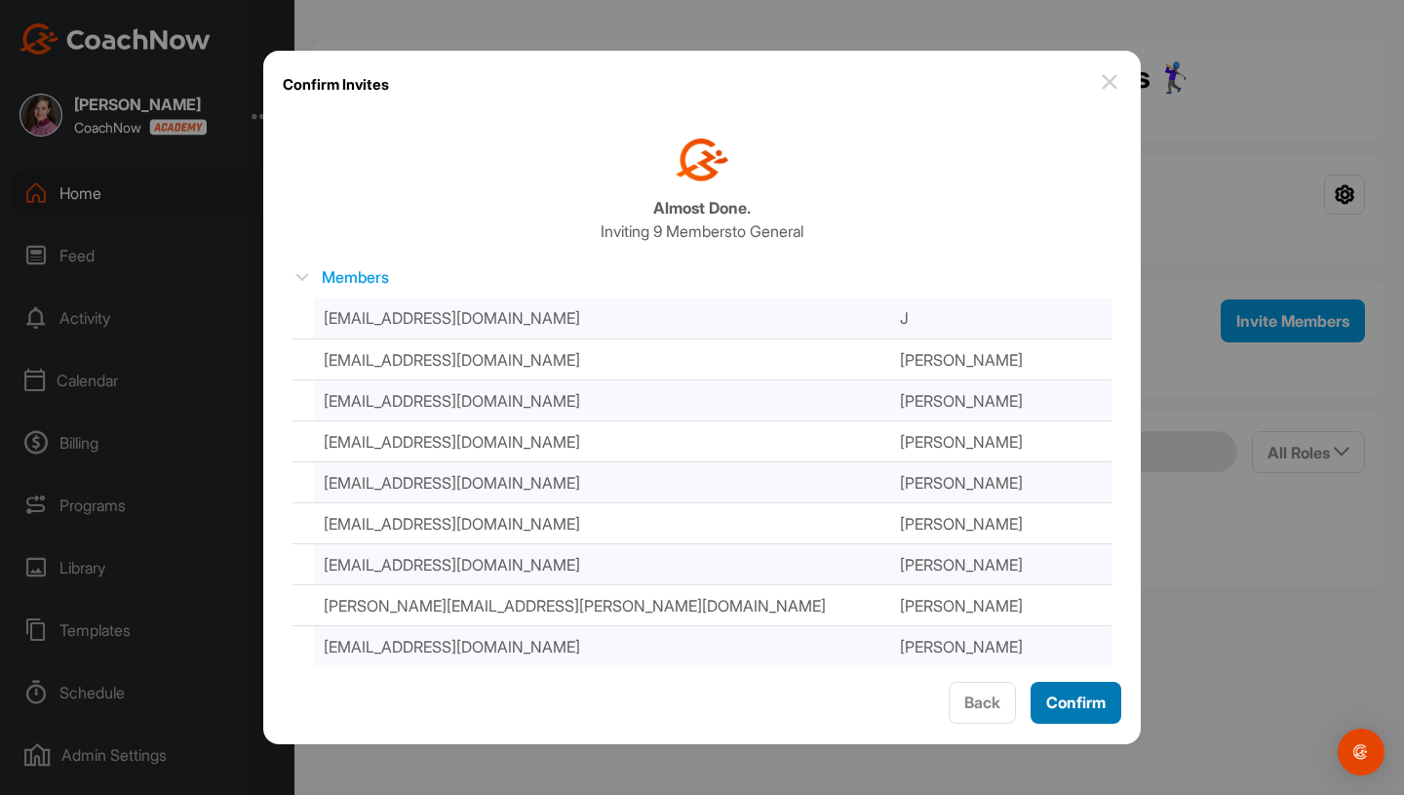
click at [1075, 690] on div "Confirm" at bounding box center [1075, 701] width 59 height 23
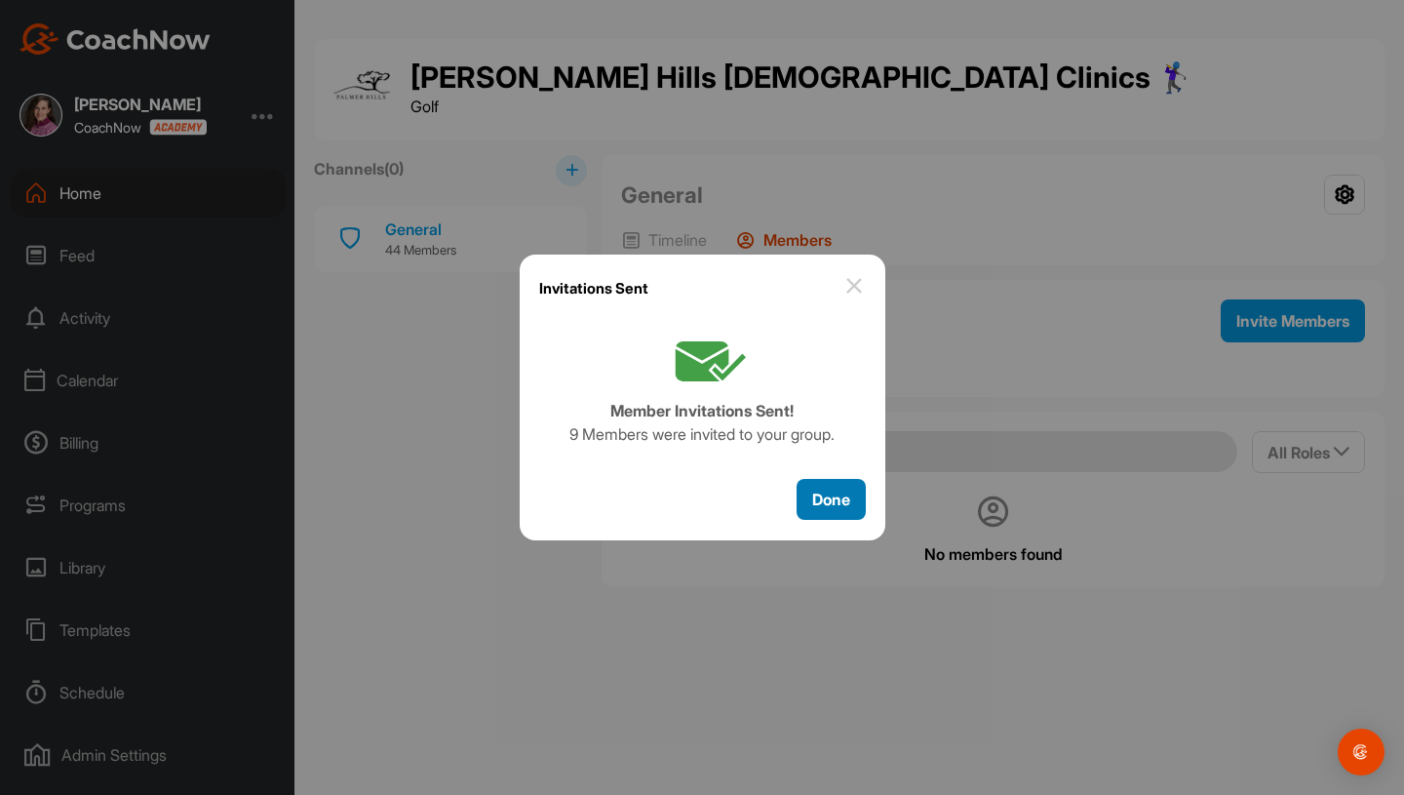
click at [841, 507] on span "Done" at bounding box center [831, 499] width 38 height 20
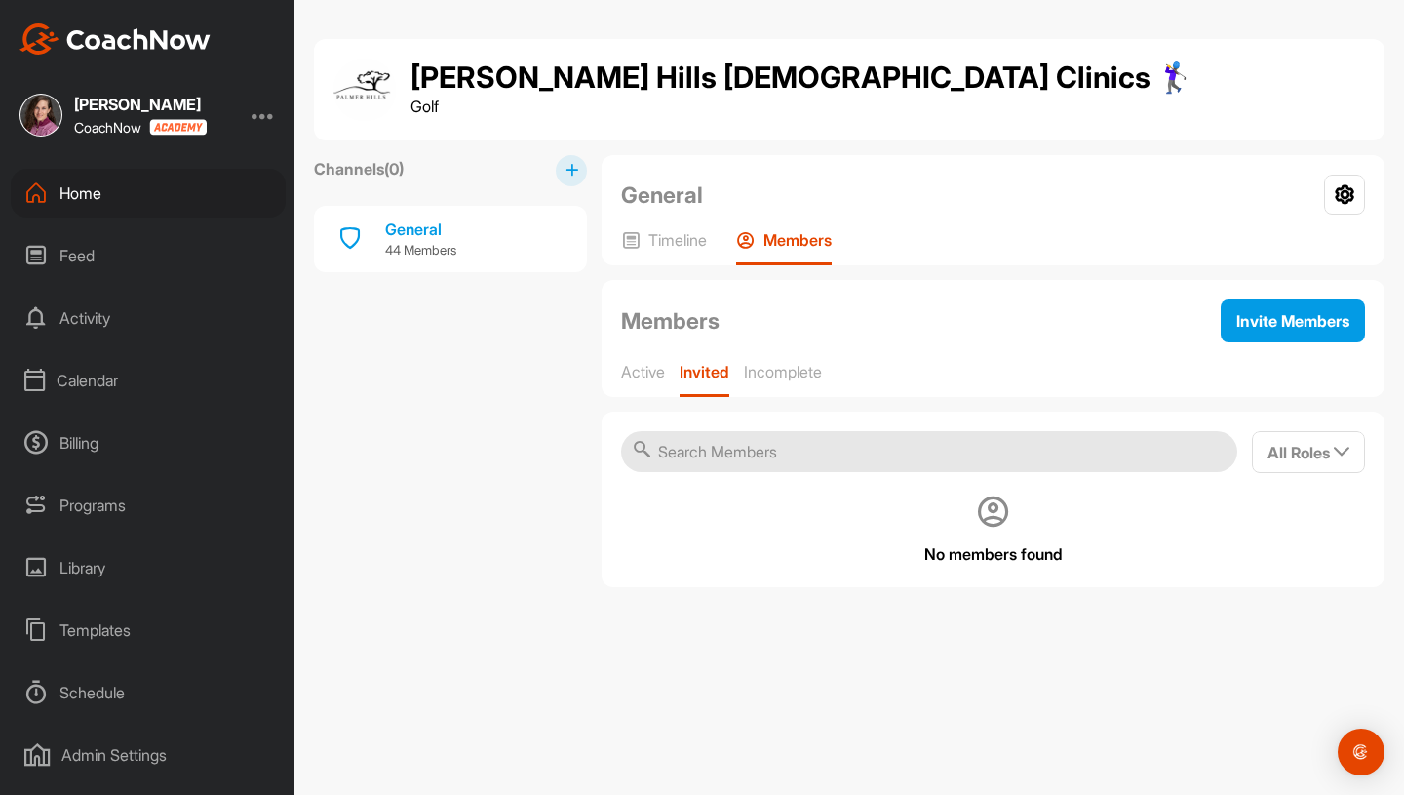
click at [672, 381] on div "Active Invited Incomplete" at bounding box center [993, 379] width 744 height 35
click at [665, 377] on p "Active" at bounding box center [643, 372] width 44 height 20
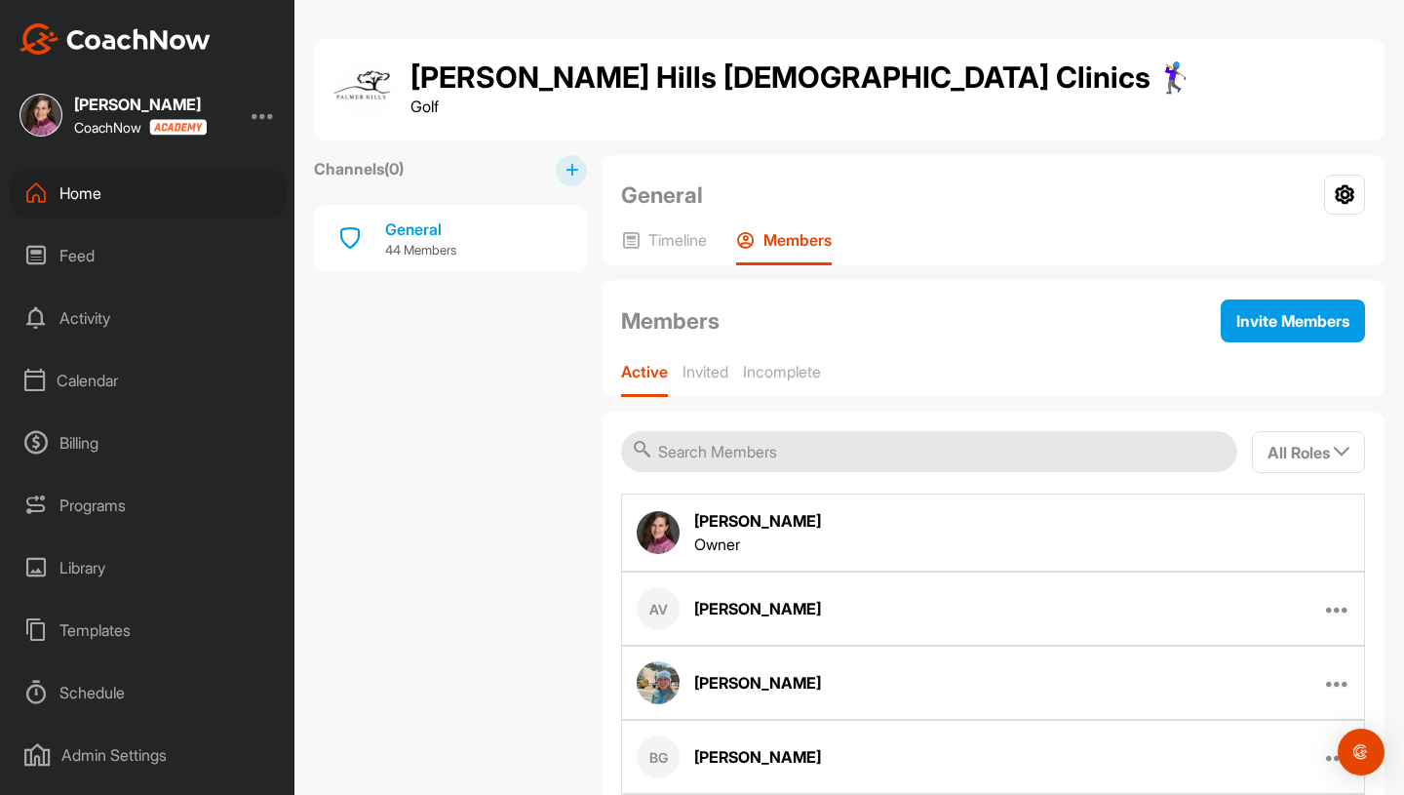
click at [676, 222] on div "General Group Settings Your Notifications Timeline Members" at bounding box center [993, 210] width 783 height 110
click at [679, 249] on p "Timeline" at bounding box center [677, 240] width 59 height 20
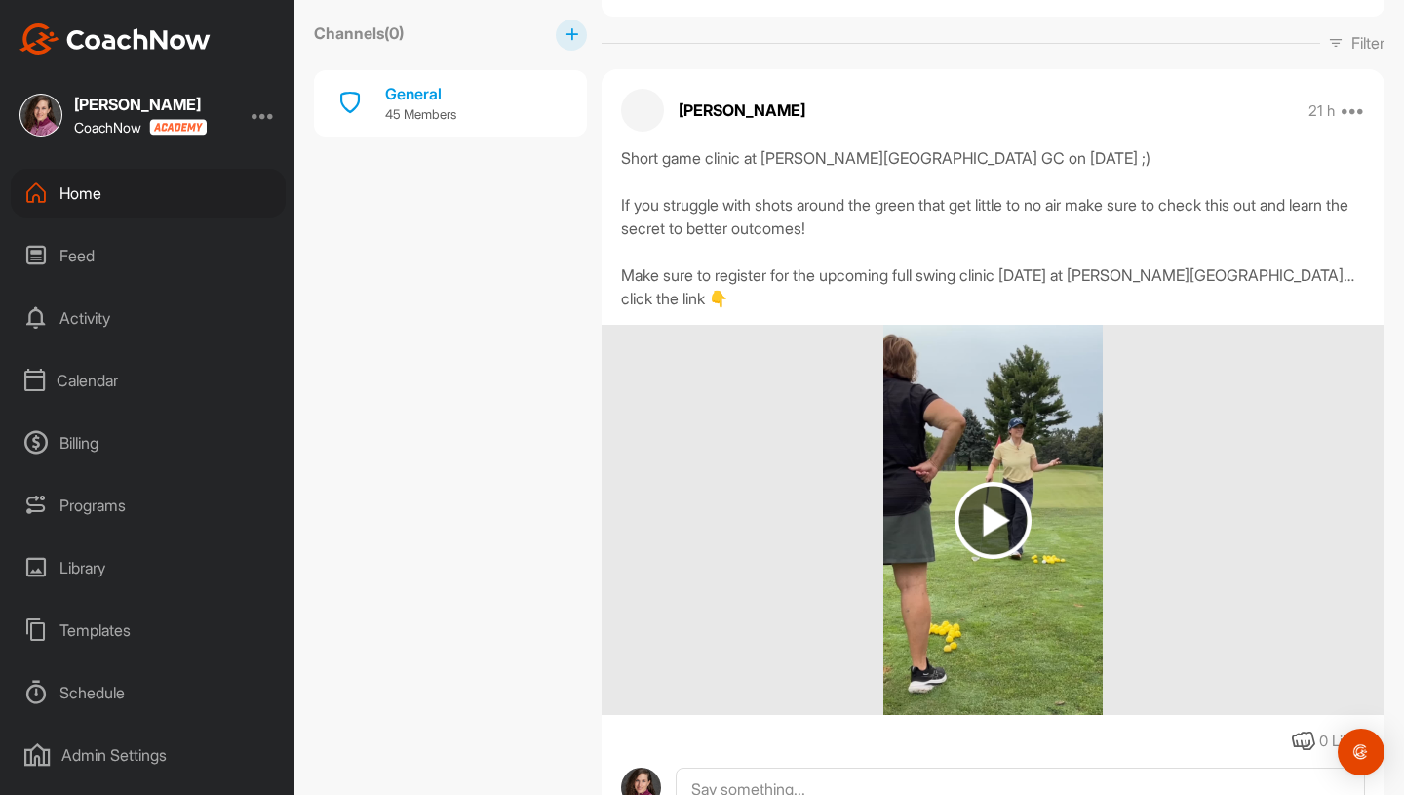
scroll to position [216, 0]
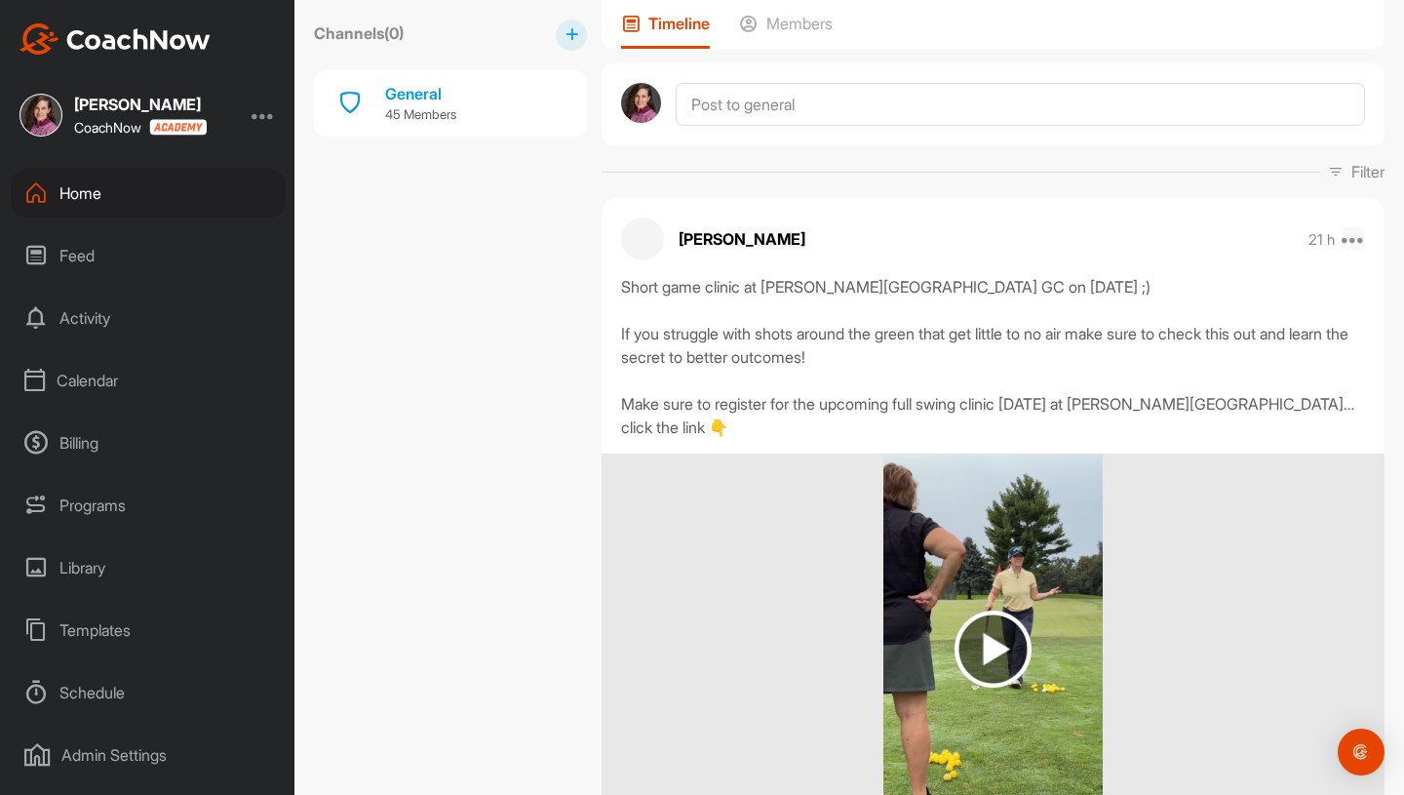
click at [1360, 241] on icon at bounding box center [1353, 238] width 23 height 23
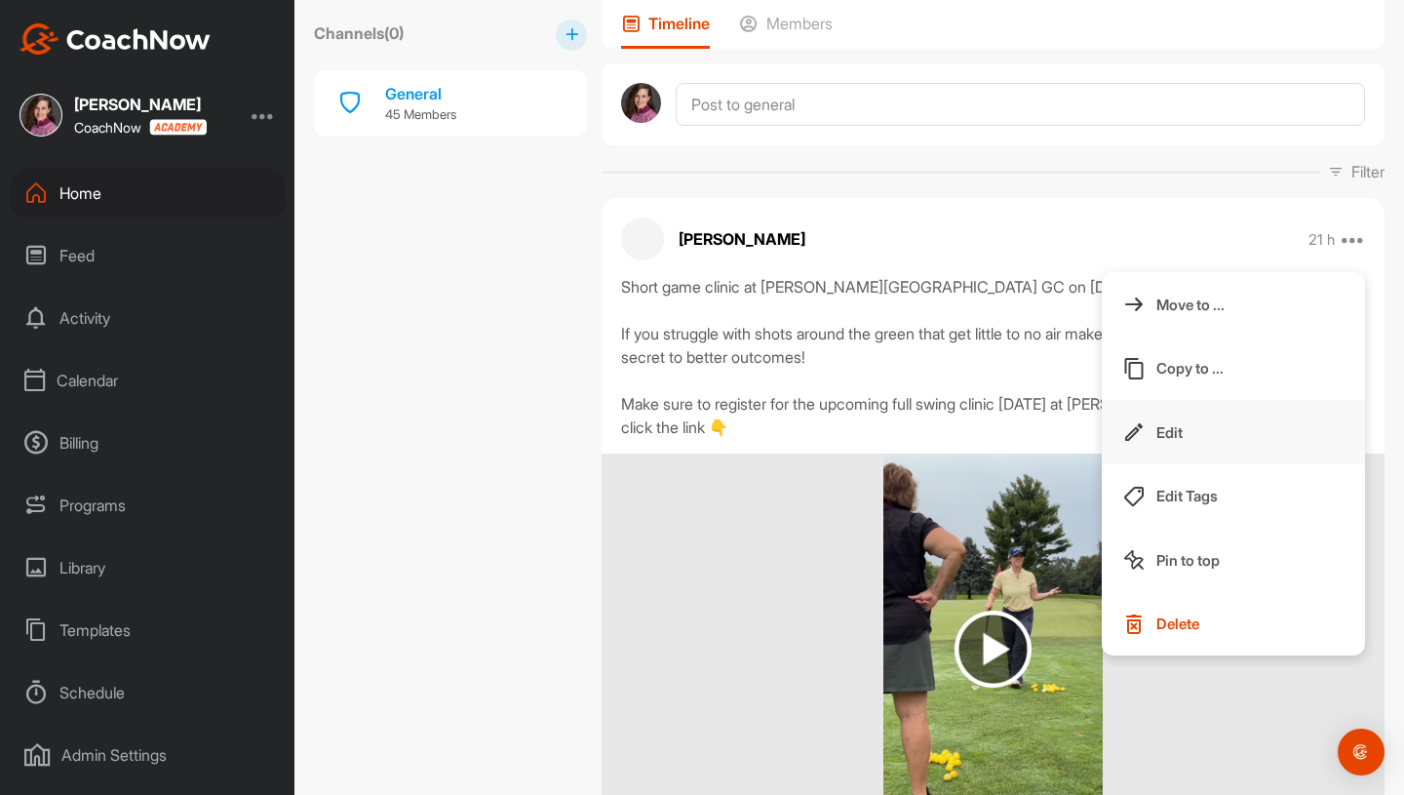
click at [1187, 447] on button "Edit" at bounding box center [1233, 432] width 263 height 64
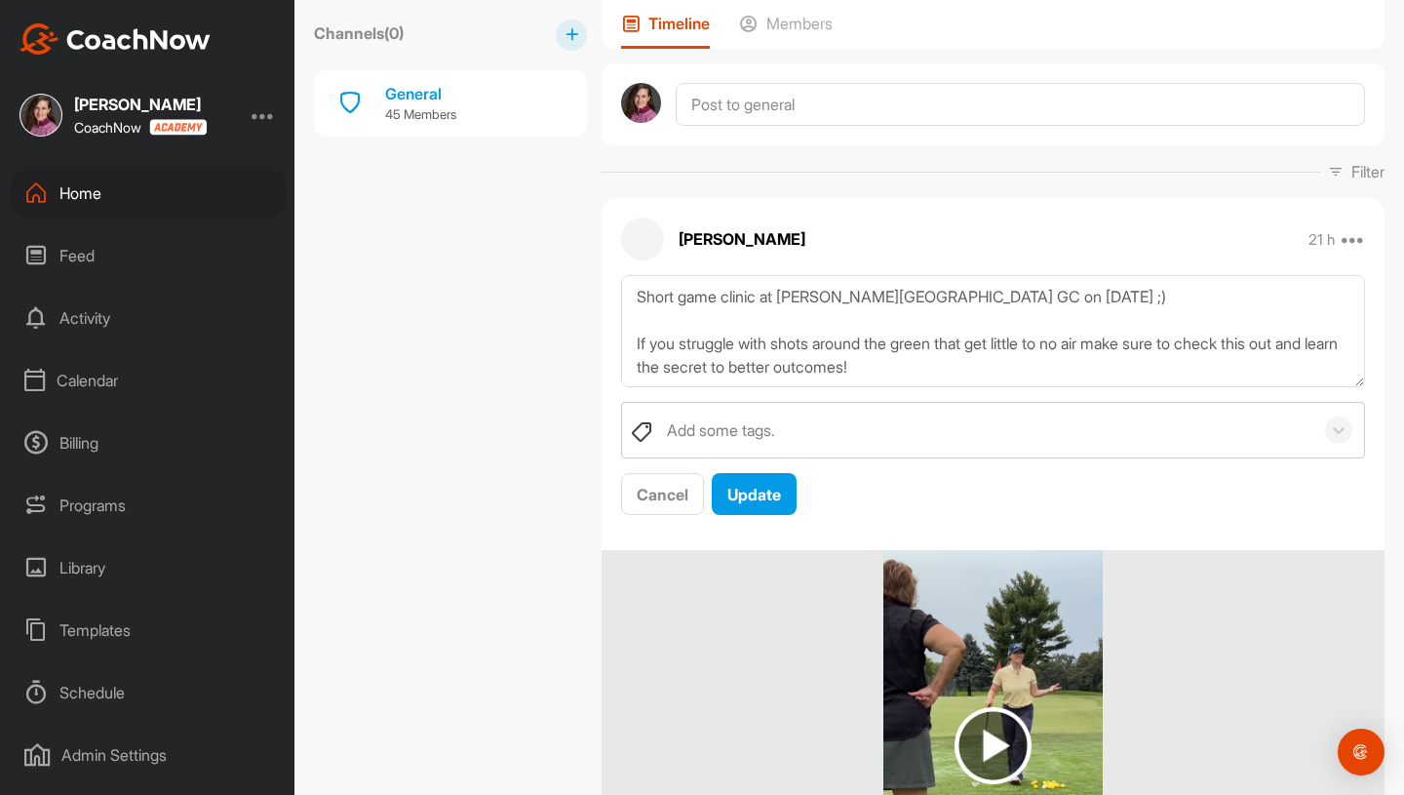
scroll to position [70, 0]
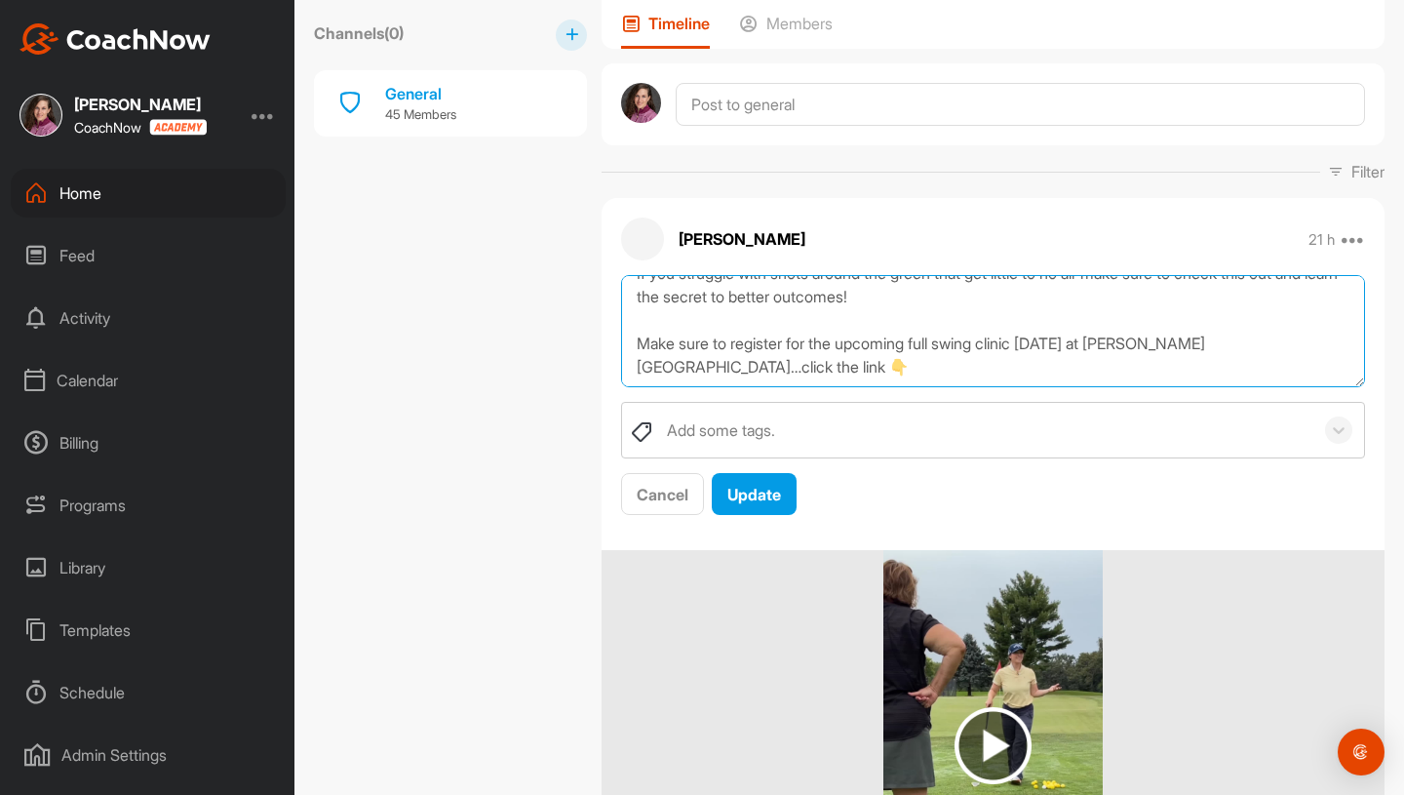
click at [768, 372] on textarea "Short game clinic at [PERSON_NAME][GEOGRAPHIC_DATA] GC on [DATE] ;) If you stru…" at bounding box center [993, 331] width 744 height 112
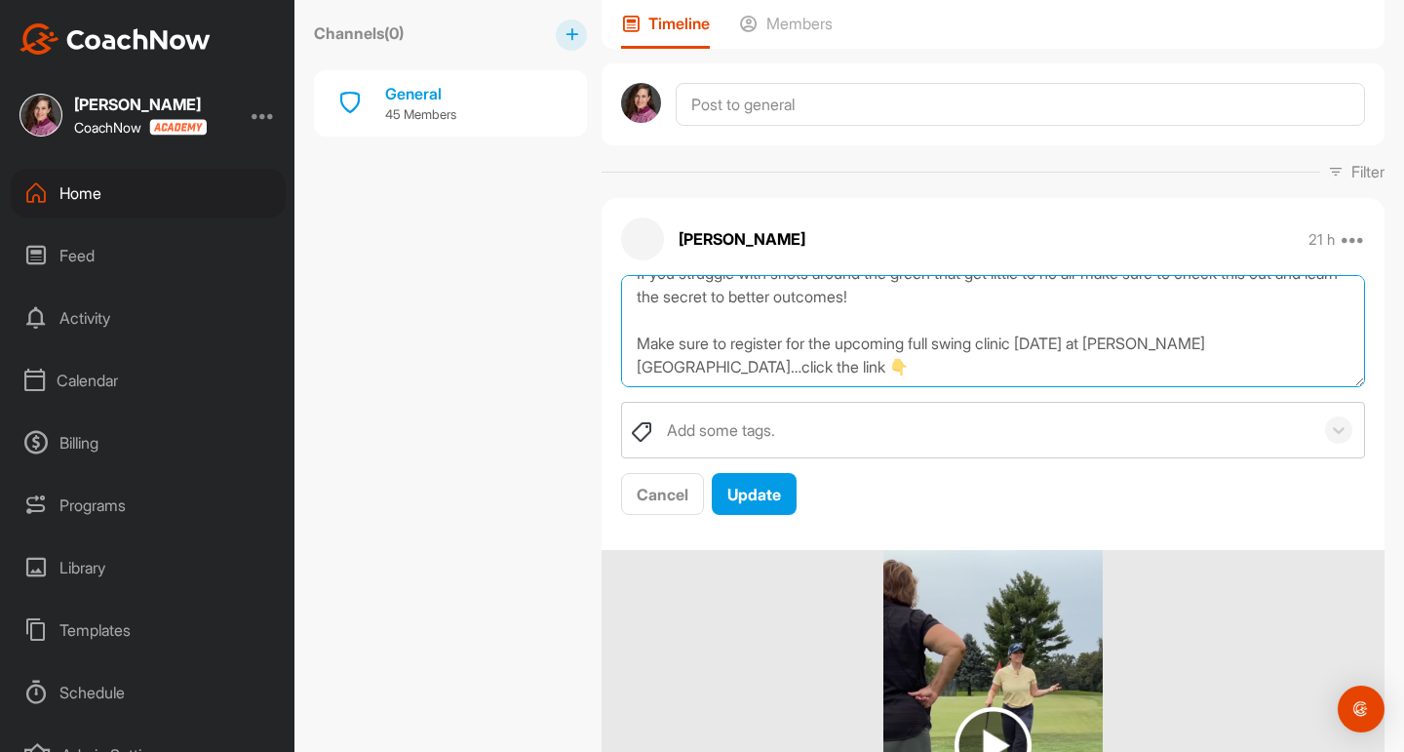
paste textarea "[URL][DOMAIN_NAME]"
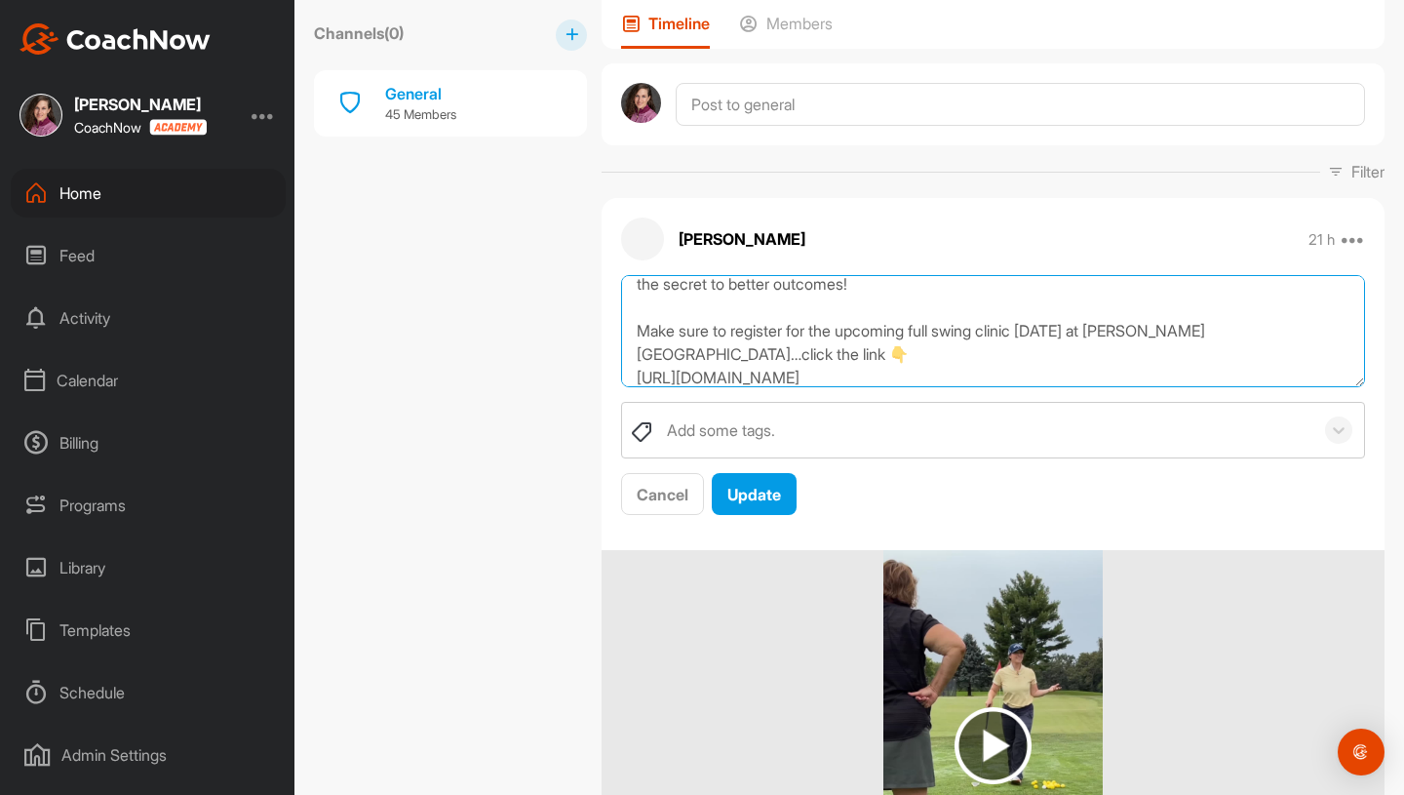
scroll to position [106, 0]
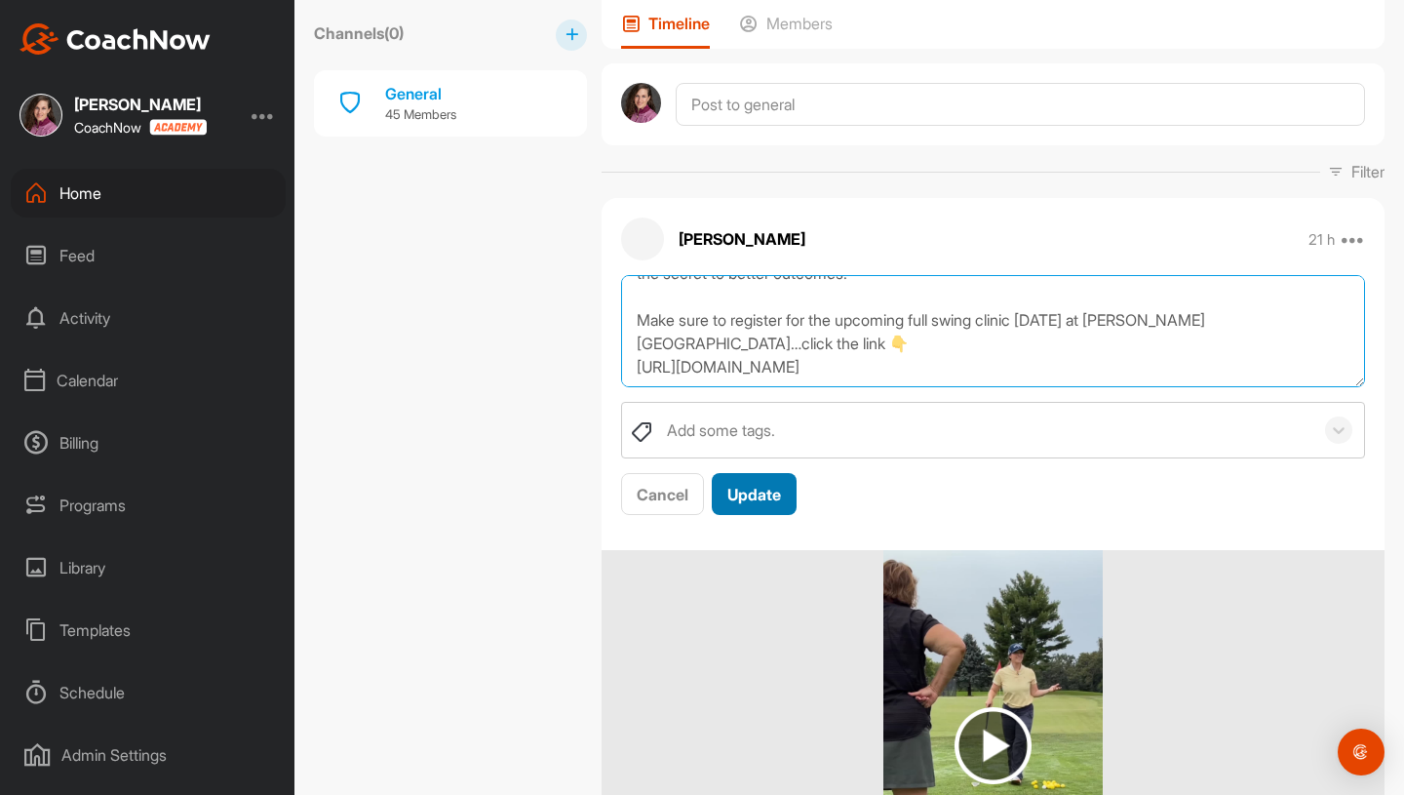
type textarea "Short game clinic at [PERSON_NAME][GEOGRAPHIC_DATA] GC on [DATE] ;) If you stru…"
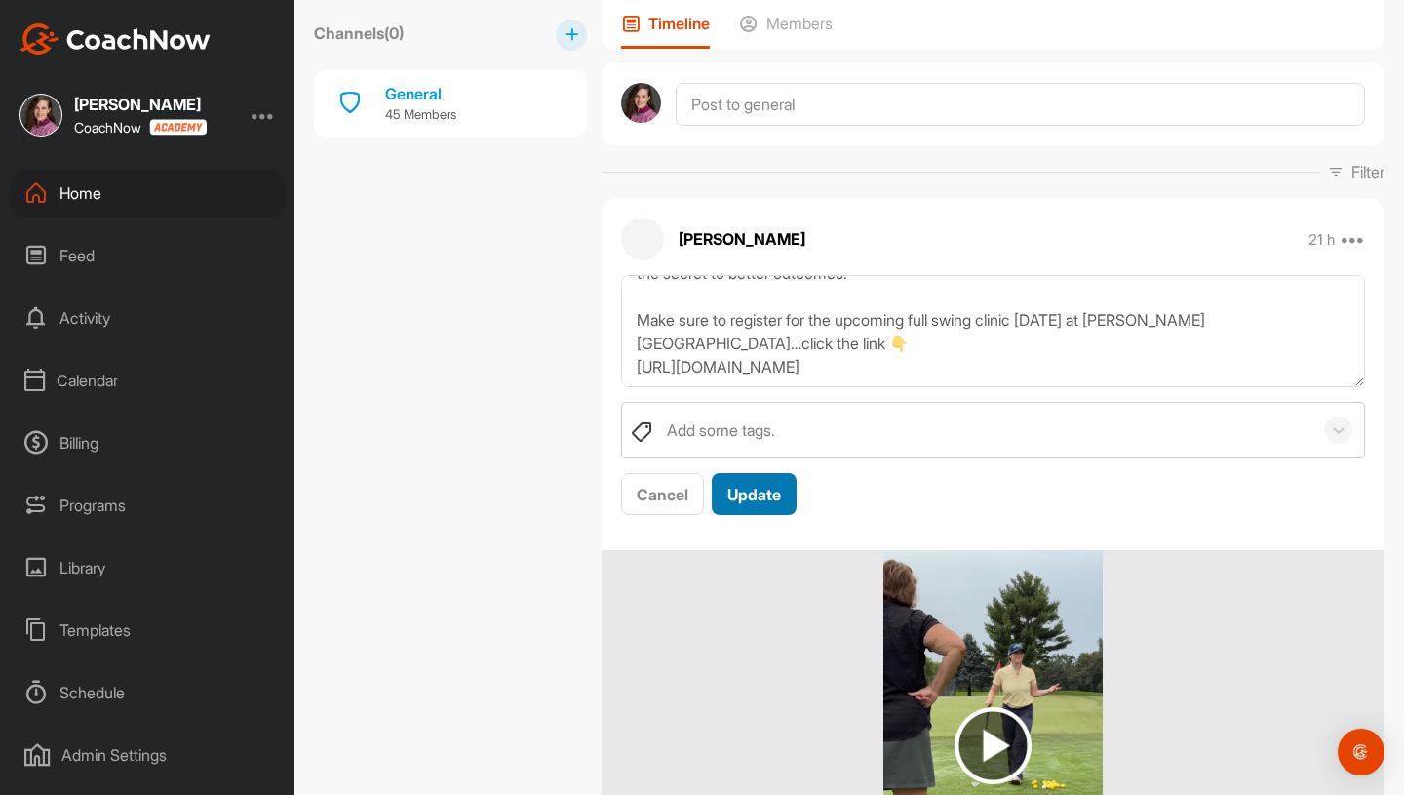
click at [774, 492] on span "Update" at bounding box center [754, 495] width 54 height 20
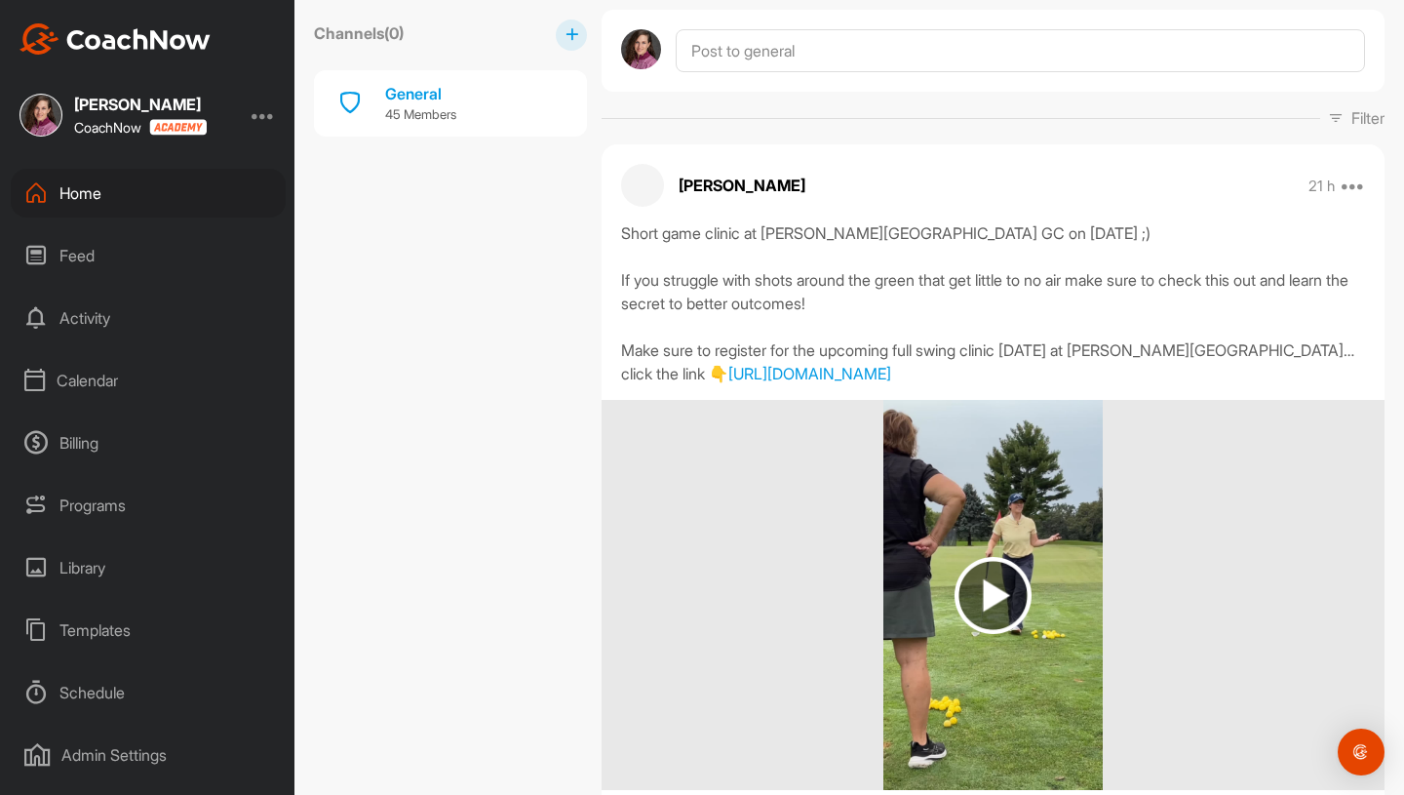
scroll to position [288, 0]
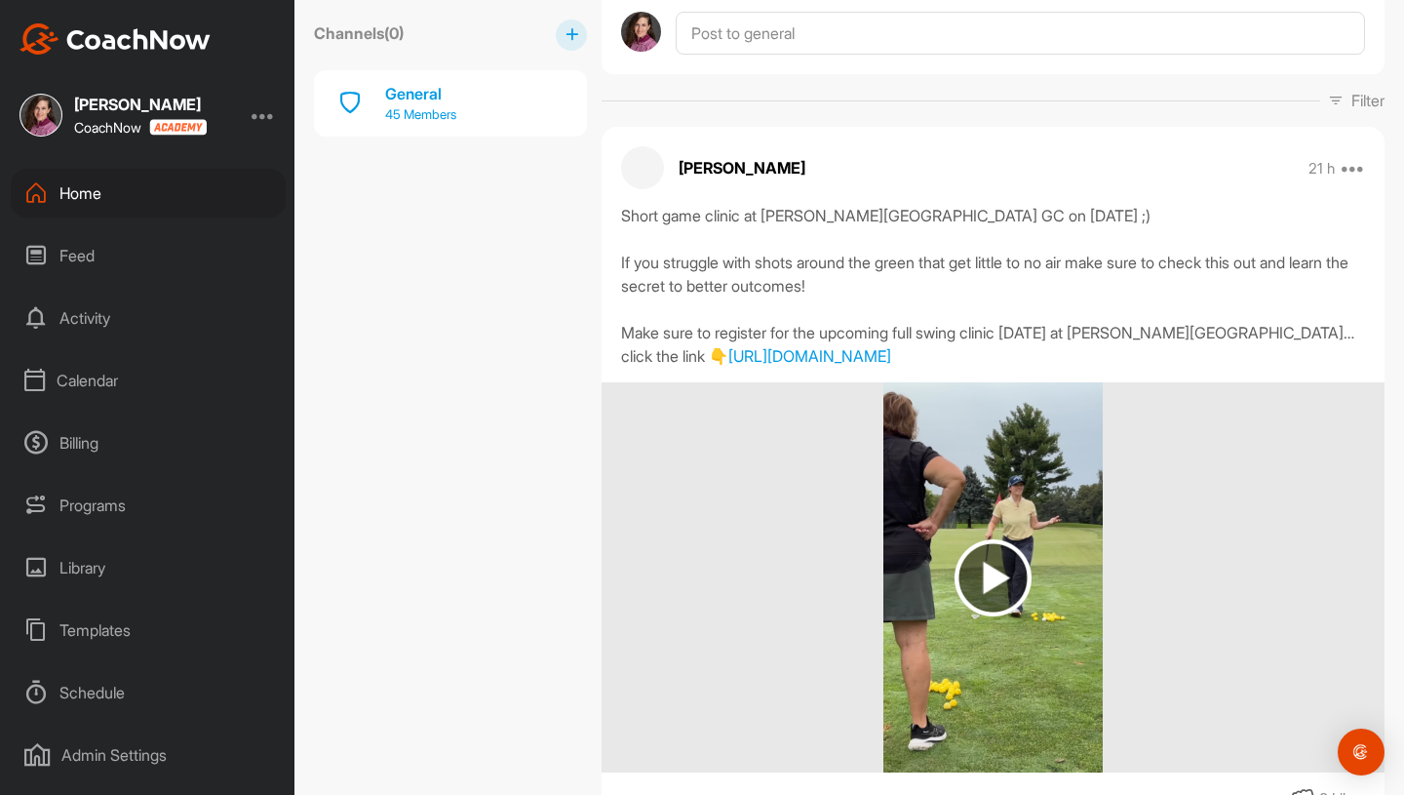
click at [434, 103] on div "General" at bounding box center [420, 93] width 71 height 23
click at [421, 91] on div "General" at bounding box center [420, 93] width 71 height 23
click at [450, 90] on div "General" at bounding box center [420, 93] width 71 height 23
click at [66, 195] on div "Home" at bounding box center [148, 193] width 275 height 49
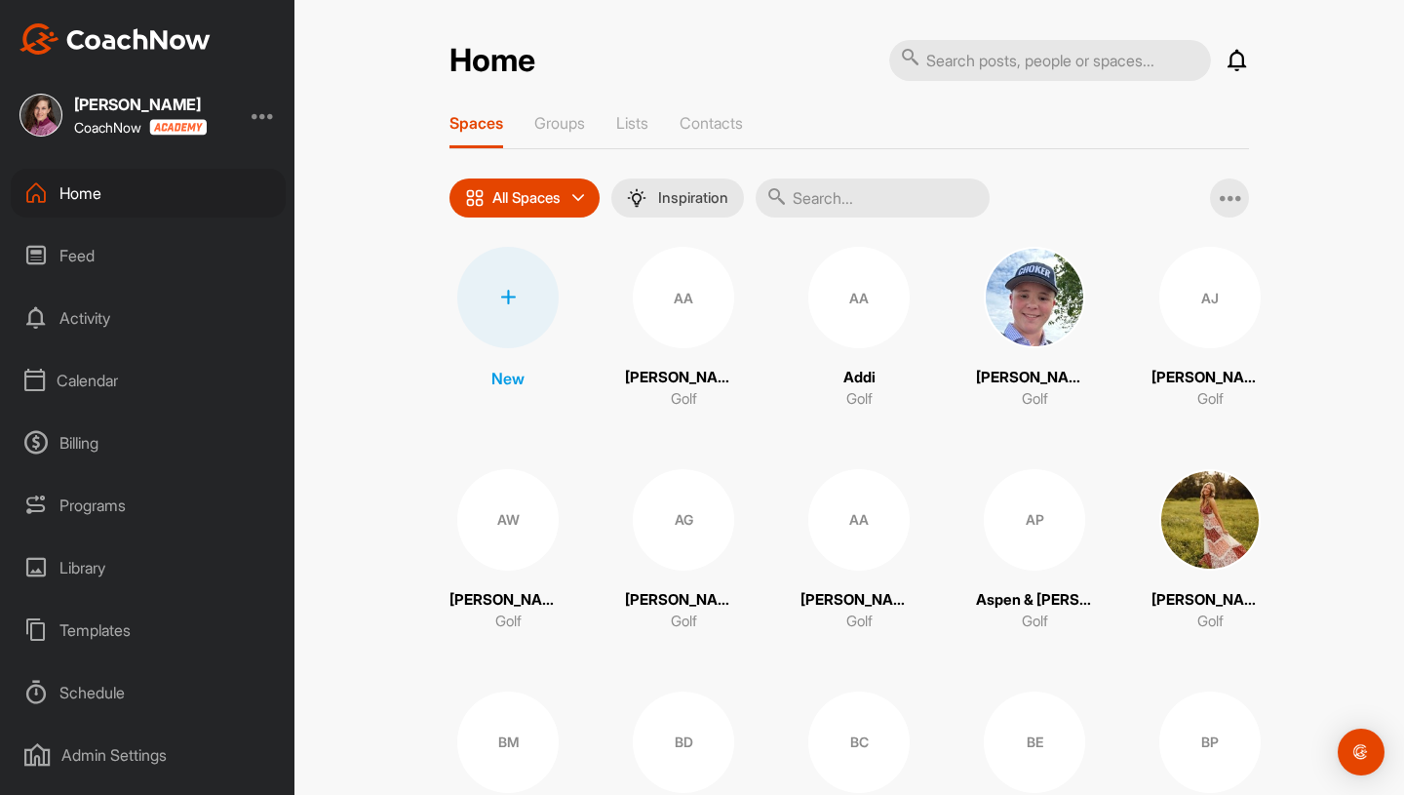
click at [1229, 71] on div "Notifications Invitations This Month KB Kinsail B. joined space 2 w • Kinsail B…" at bounding box center [1237, 60] width 23 height 23
click at [1232, 65] on icon at bounding box center [1237, 60] width 23 height 23
